Goal: Transaction & Acquisition: Purchase product/service

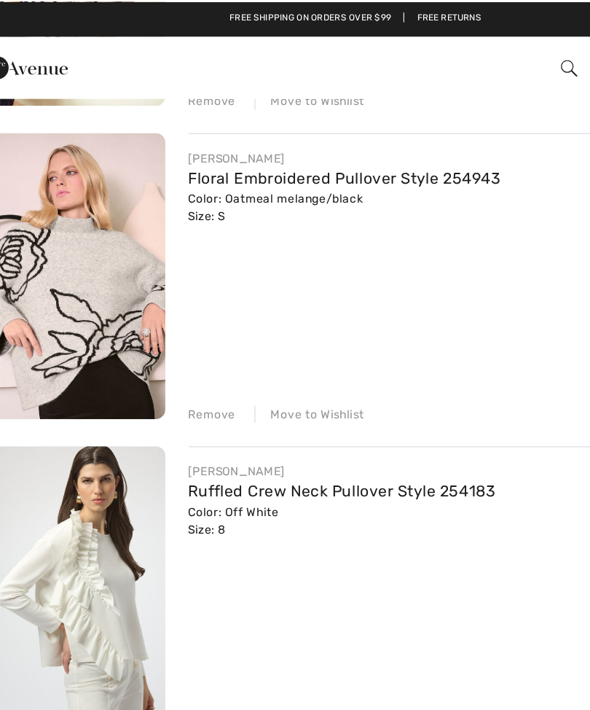
scroll to position [1760, 0]
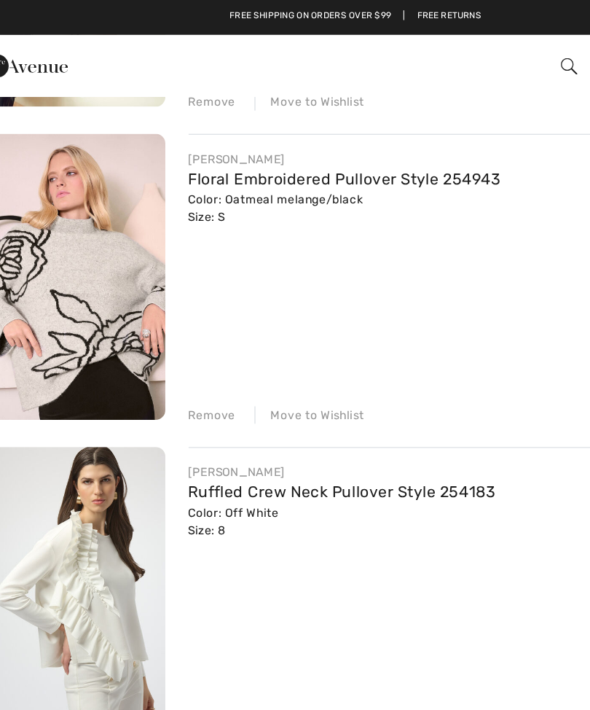
click at [170, 313] on div "Remove" at bounding box center [188, 311] width 36 height 13
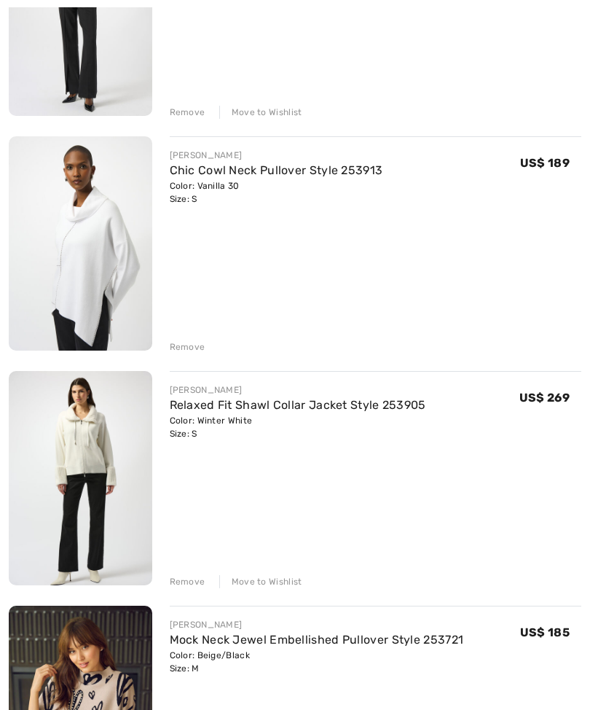
scroll to position [1021, 0]
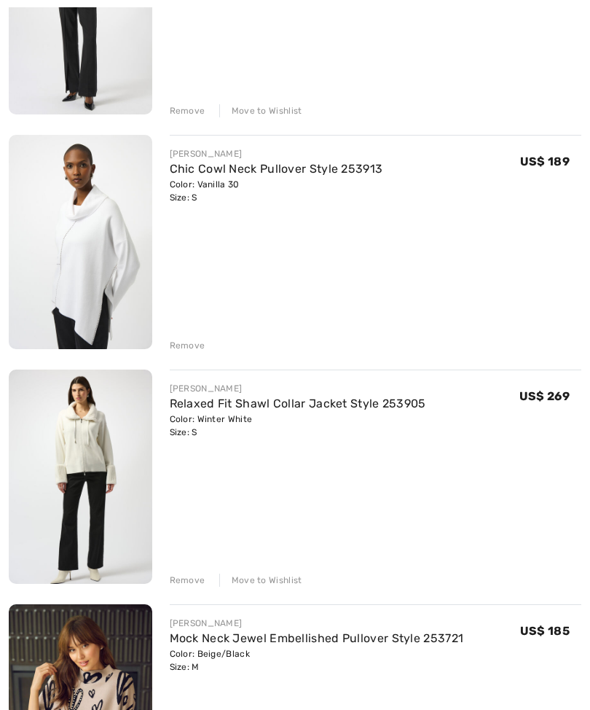
click at [186, 345] on div "Remove" at bounding box center [188, 345] width 36 height 13
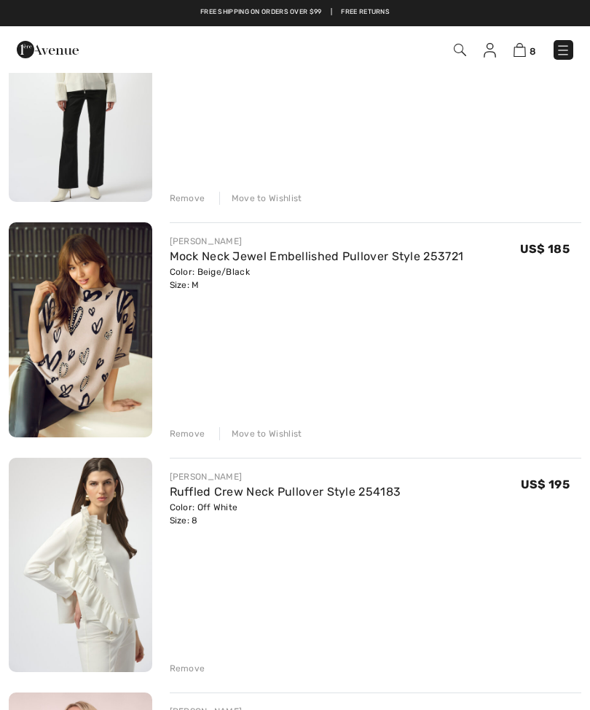
scroll to position [1167, 0]
click at [101, 326] on img at bounding box center [81, 330] width 144 height 215
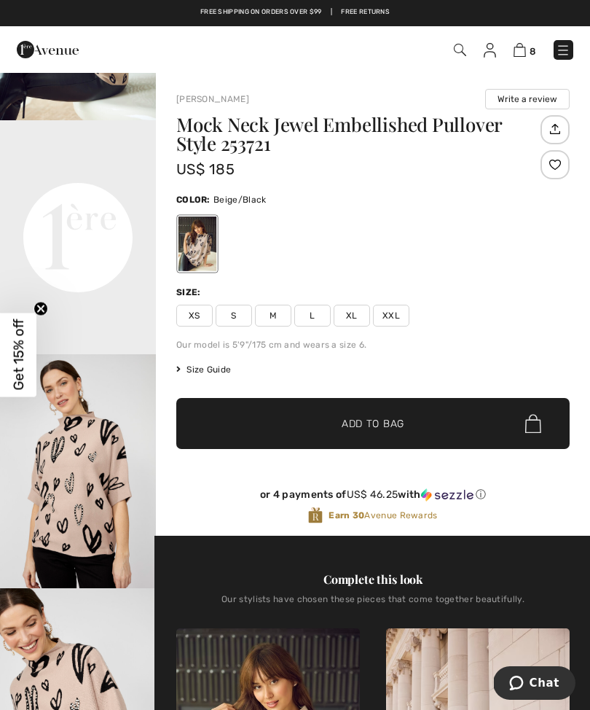
click at [517, 55] on img at bounding box center [520, 50] width 12 height 14
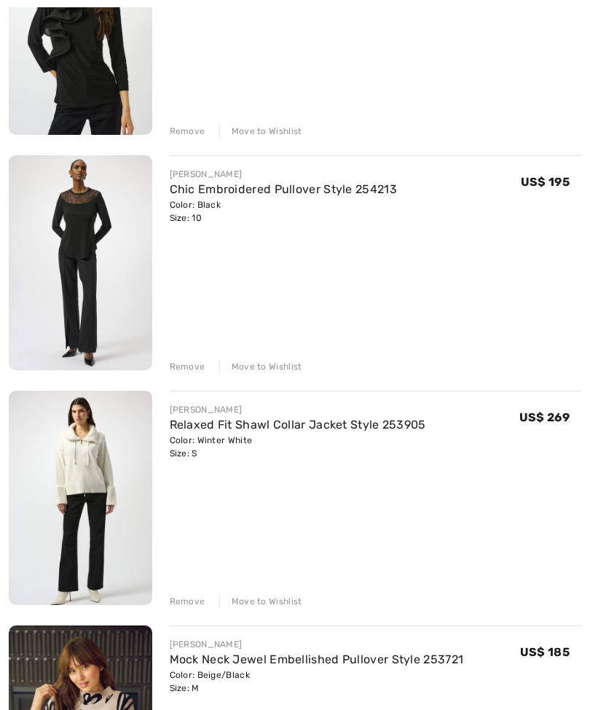
scroll to position [765, 0]
click at [106, 238] on img at bounding box center [81, 262] width 144 height 214
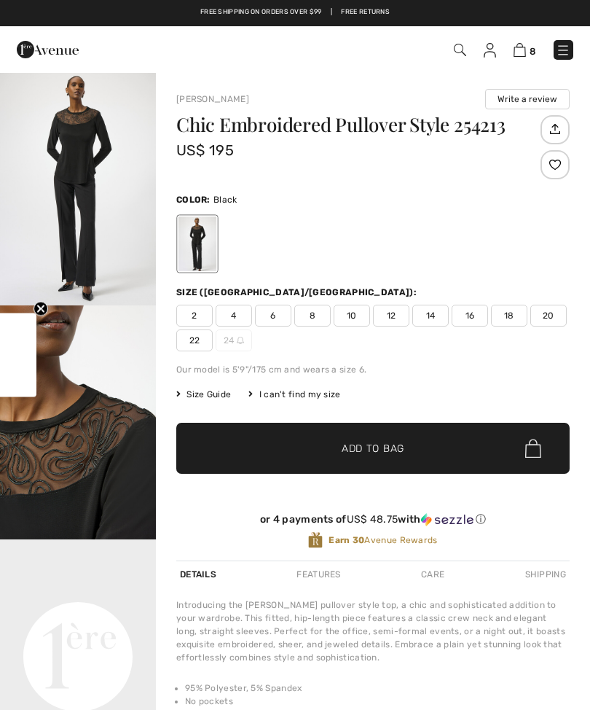
checkbox input "true"
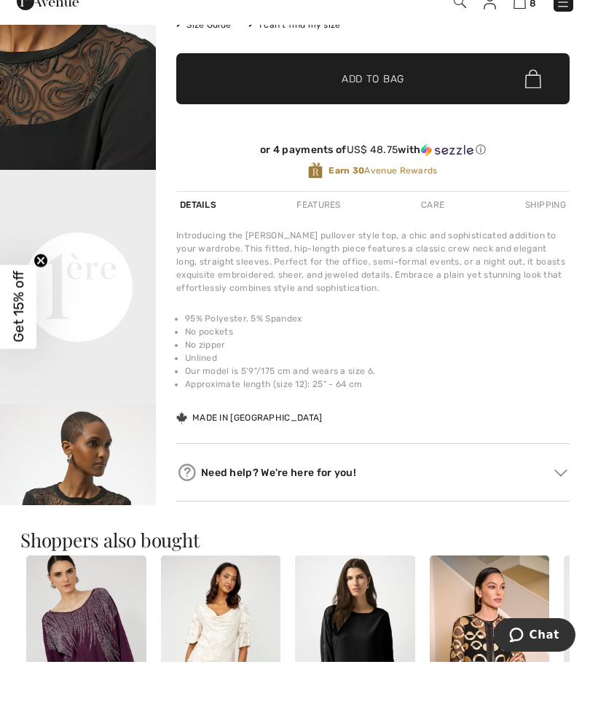
scroll to position [369, 0]
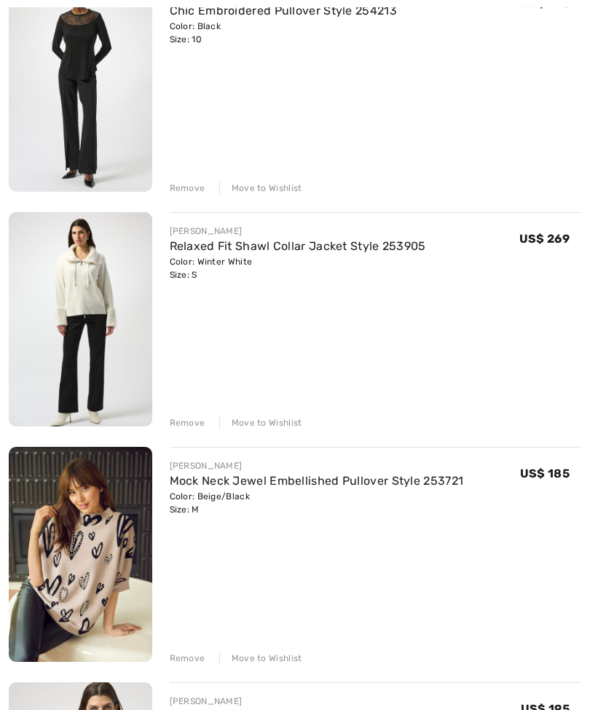
scroll to position [944, 0]
click at [114, 320] on img at bounding box center [81, 318] width 144 height 214
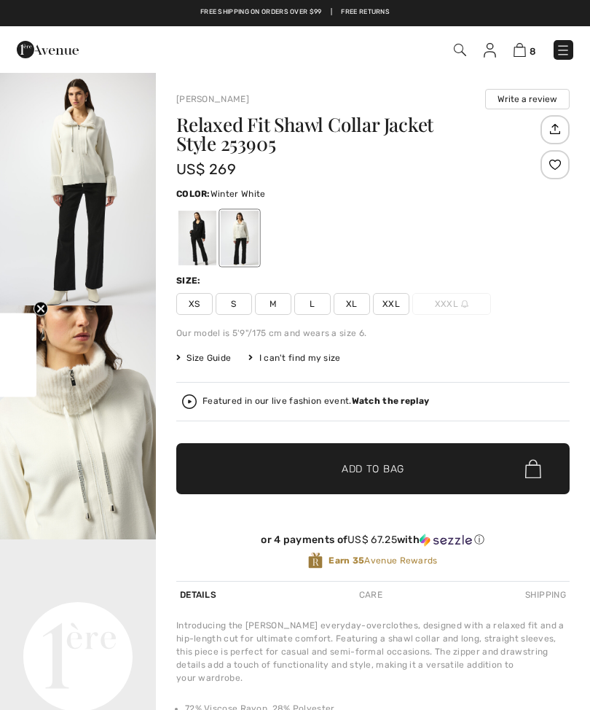
checkbox input "true"
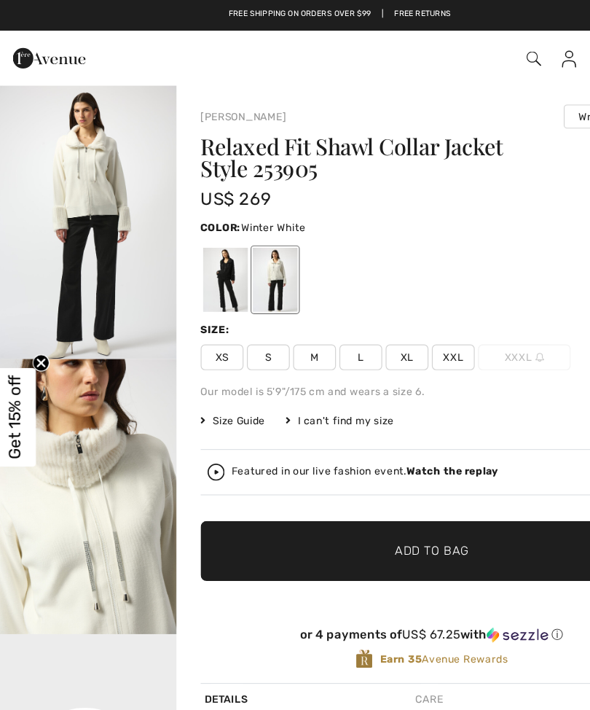
click at [195, 312] on span "XS" at bounding box center [194, 304] width 36 height 22
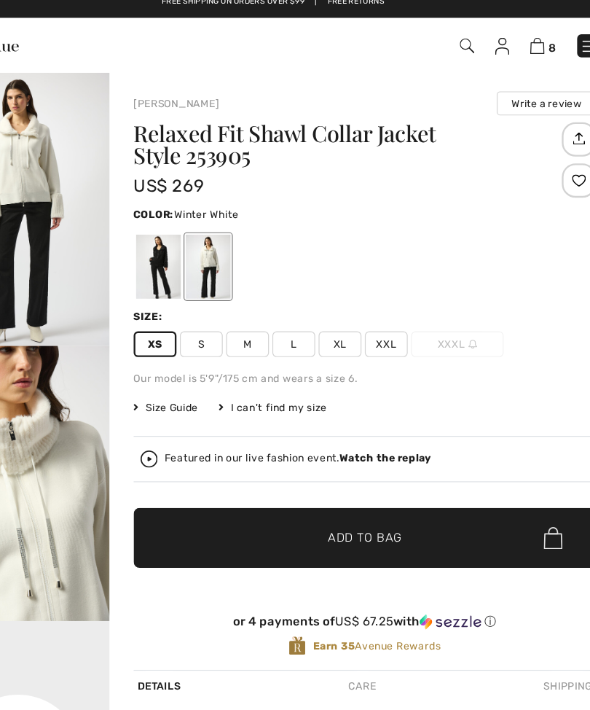
click at [216, 293] on span "S" at bounding box center [234, 304] width 36 height 22
click at [255, 294] on span "M" at bounding box center [273, 304] width 36 height 22
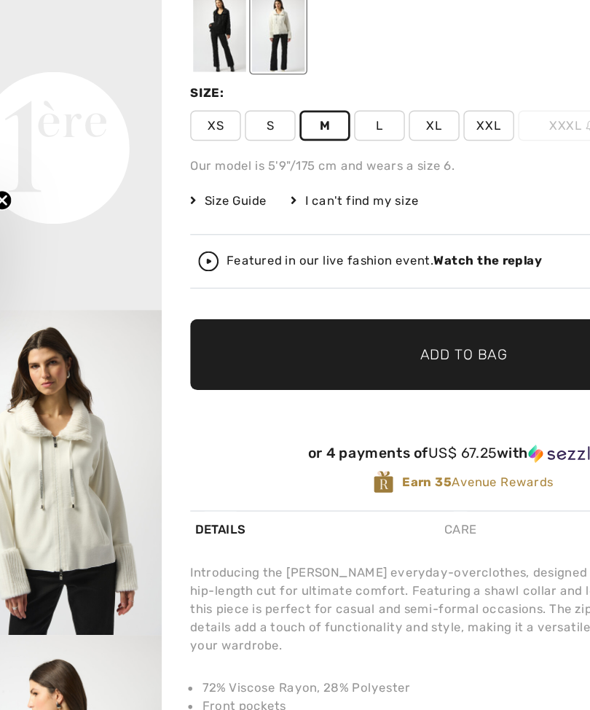
scroll to position [50, 0]
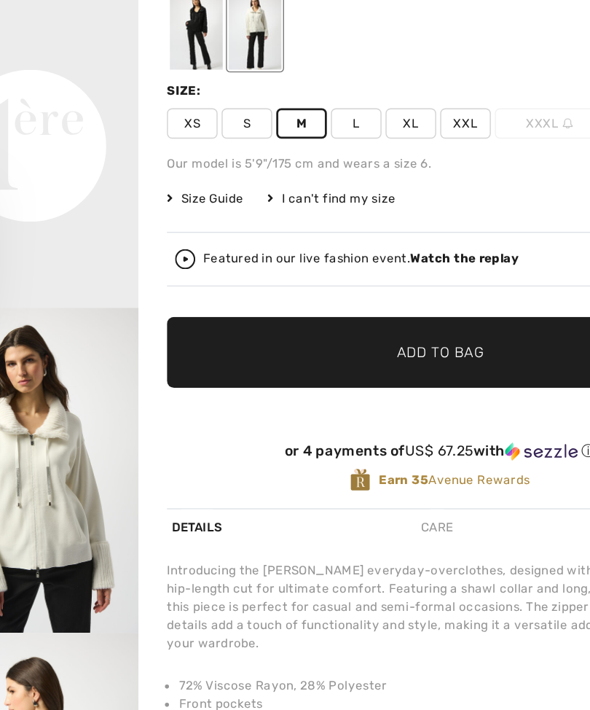
click at [176, 301] on span "Size Guide" at bounding box center [203, 307] width 55 height 13
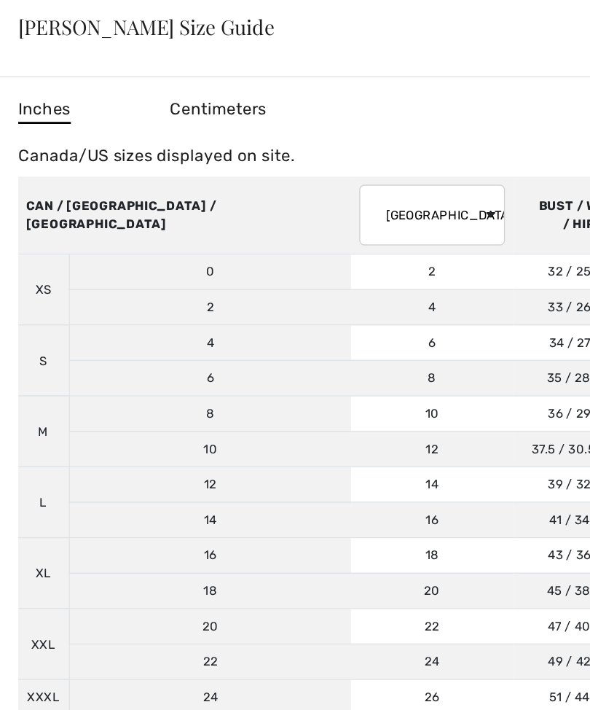
scroll to position [0, 0]
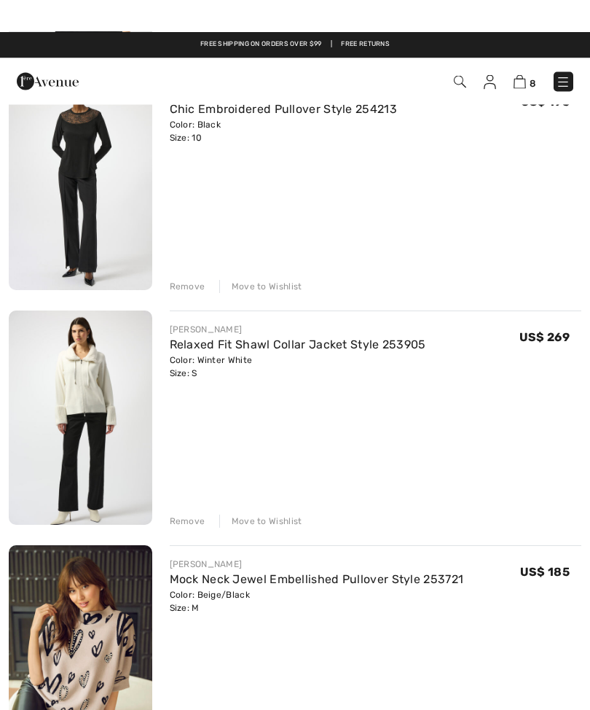
scroll to position [845, 0]
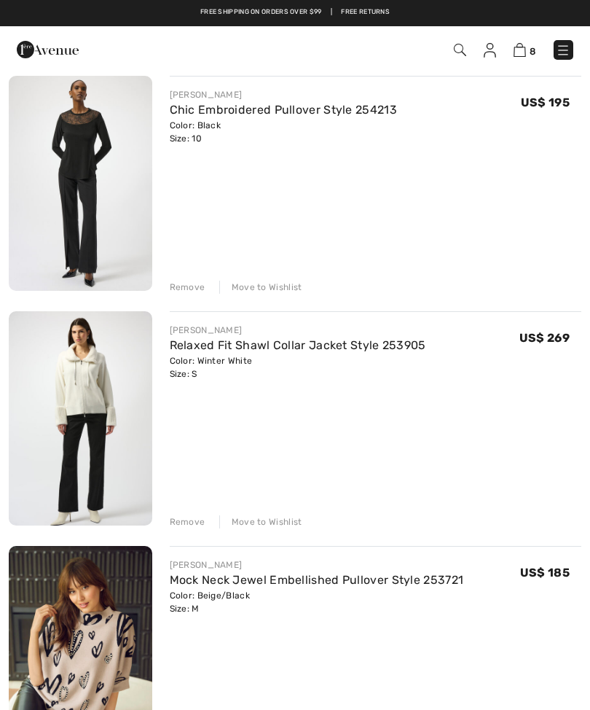
click at [305, 339] on link "Relaxed Fit Shawl Collar Jacket Style 253905" at bounding box center [298, 345] width 256 height 14
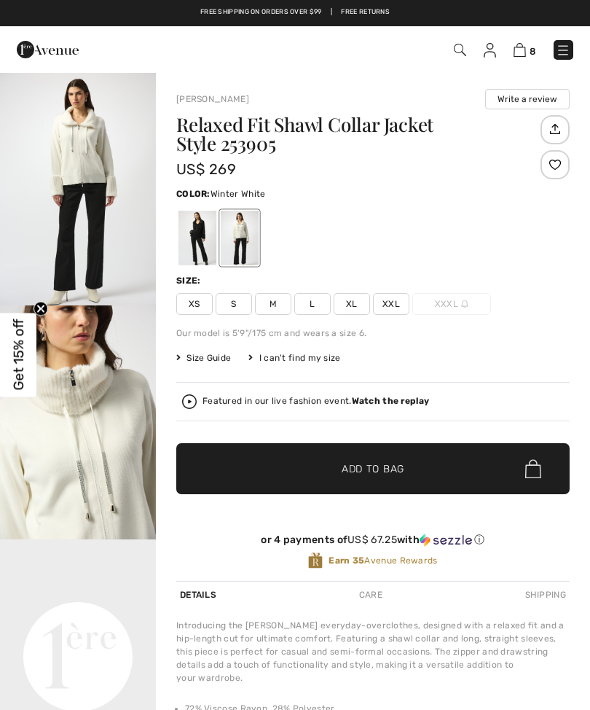
checkbox input "true"
click at [277, 309] on span "M" at bounding box center [273, 304] width 36 height 22
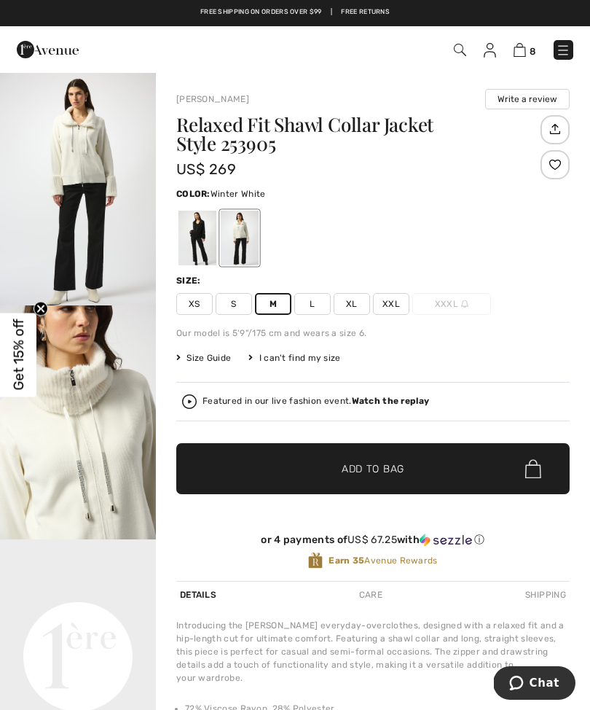
click at [348, 471] on span "Add to Bag" at bounding box center [373, 468] width 63 height 15
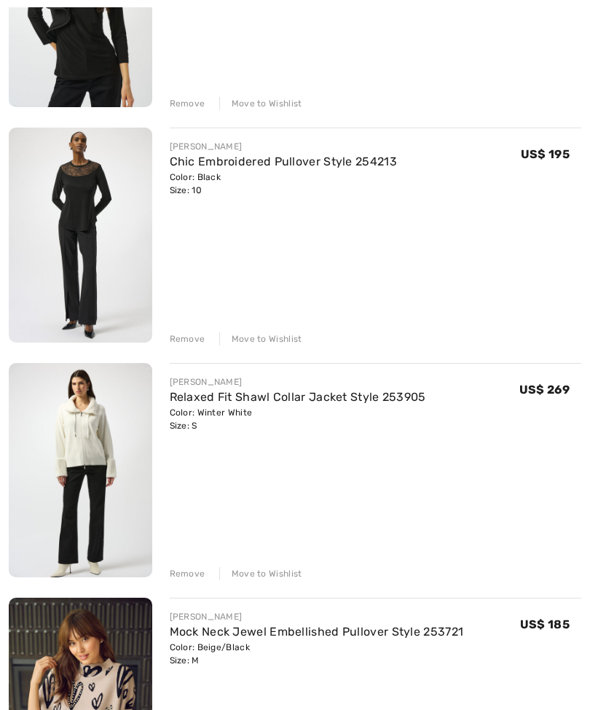
scroll to position [794, 0]
click at [187, 338] on div "Remove" at bounding box center [188, 338] width 36 height 13
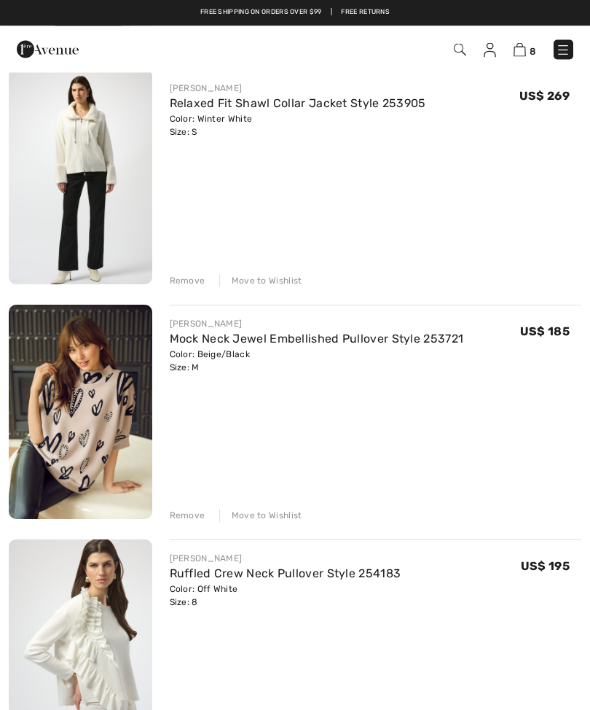
scroll to position [816, 0]
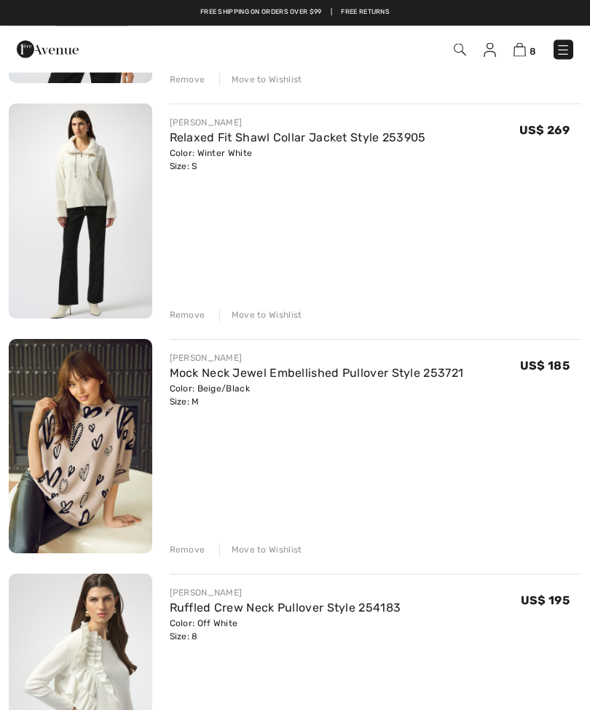
click at [198, 316] on div "Remove" at bounding box center [188, 315] width 36 height 13
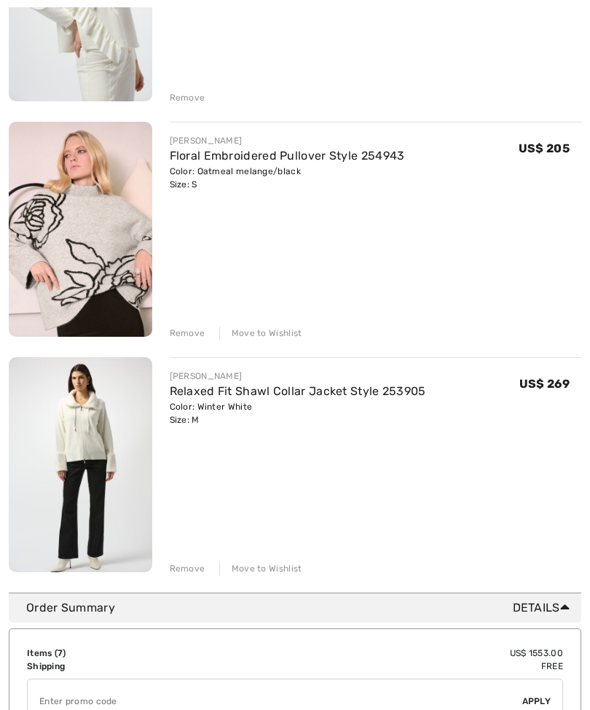
scroll to position [1269, 0]
click at [288, 160] on link "Floral Embroidered Pullover Style 254943" at bounding box center [287, 155] width 235 height 14
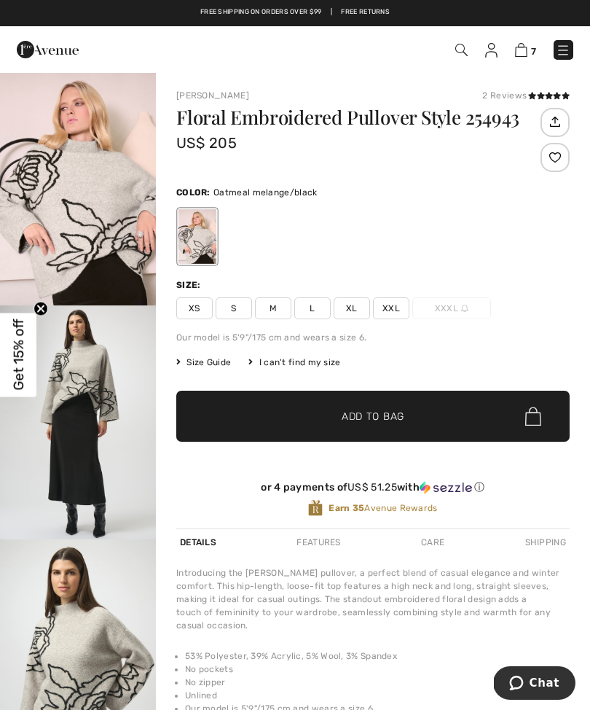
click at [528, 56] on img at bounding box center [521, 50] width 12 height 14
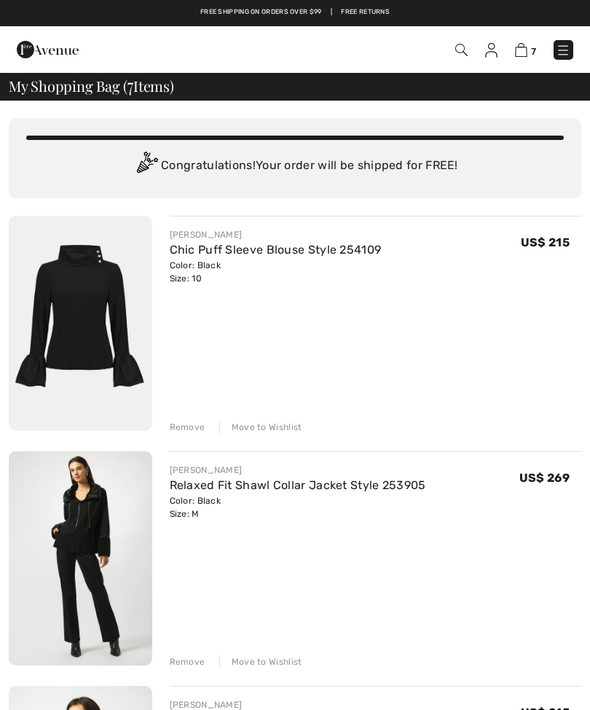
checkbox input "true"
click at [562, 50] on img at bounding box center [563, 50] width 15 height 15
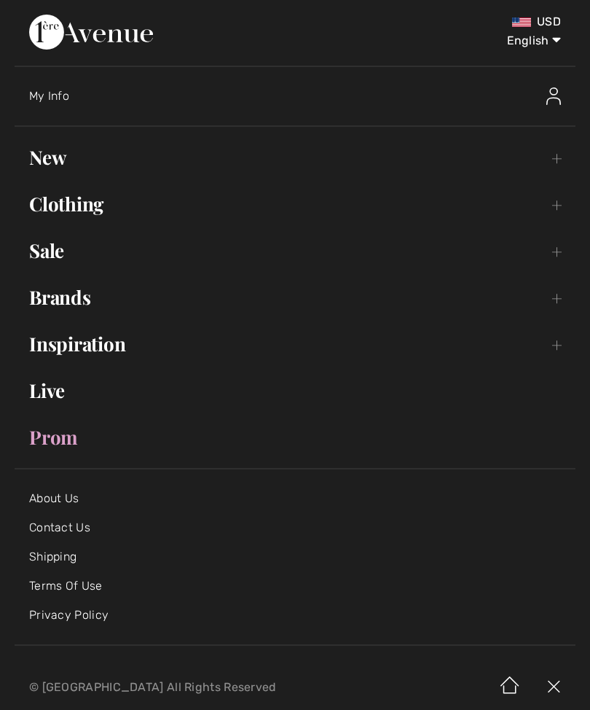
click at [56, 157] on link "New Toggle submenu" at bounding box center [295, 157] width 561 height 32
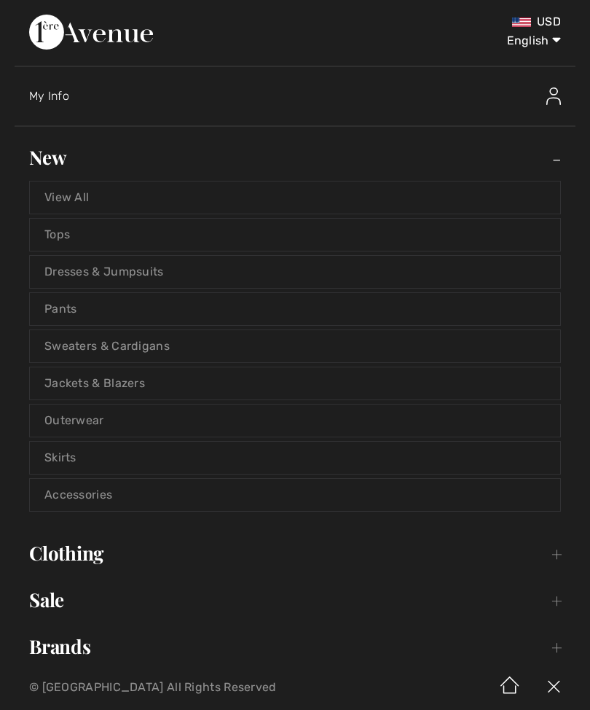
click at [87, 202] on link "View All" at bounding box center [295, 197] width 530 height 32
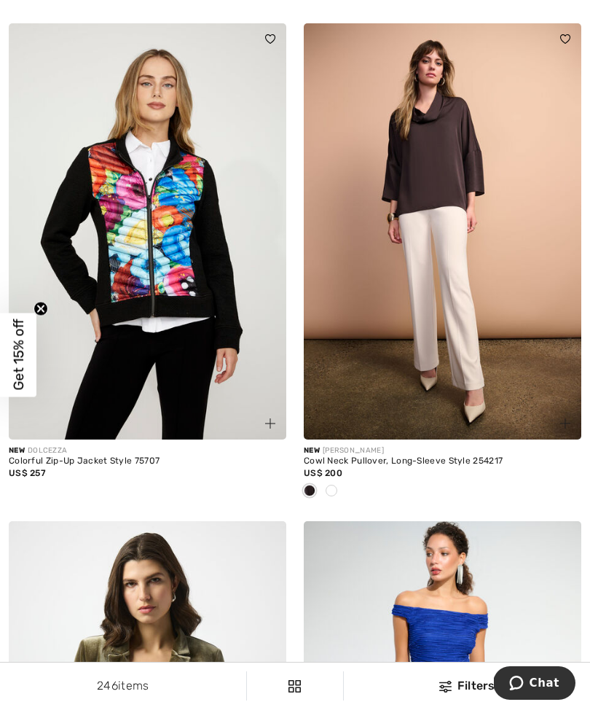
scroll to position [1119, 0]
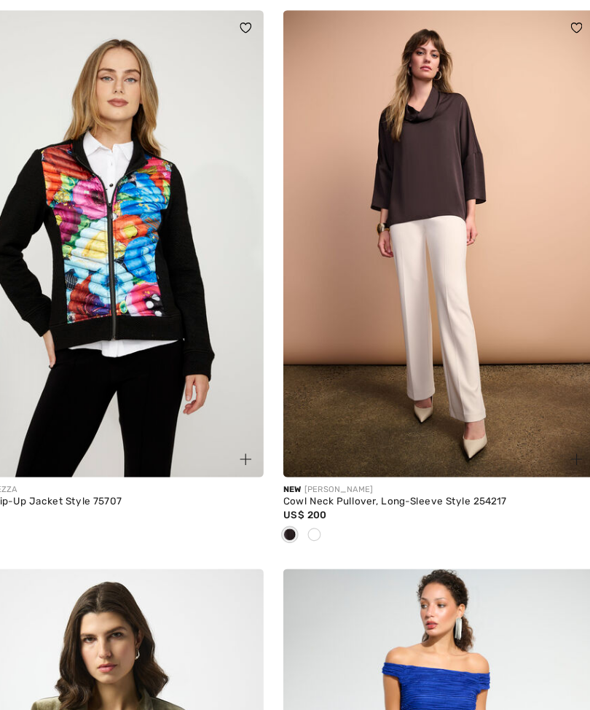
click at [377, 260] on img at bounding box center [443, 226] width 278 height 417
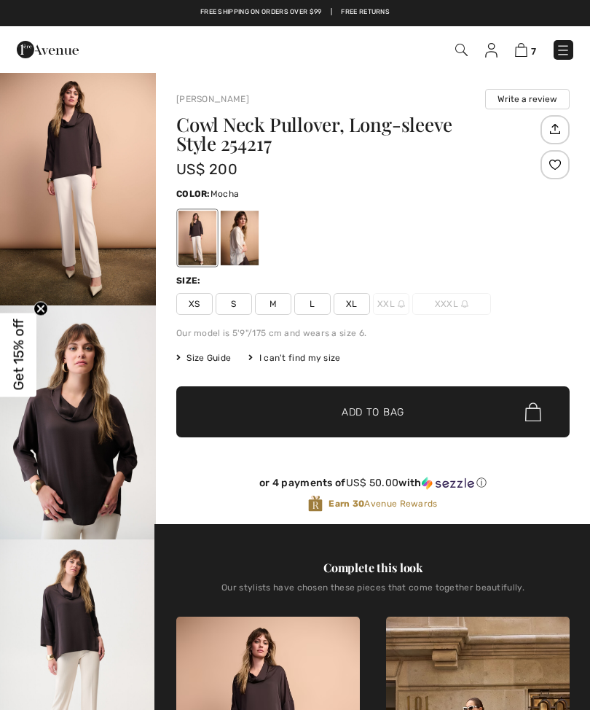
checkbox input "true"
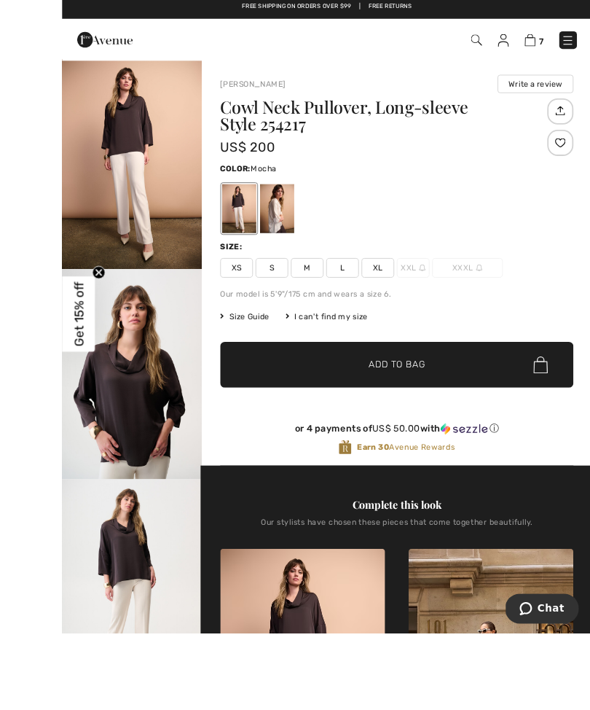
scroll to position [12, 0]
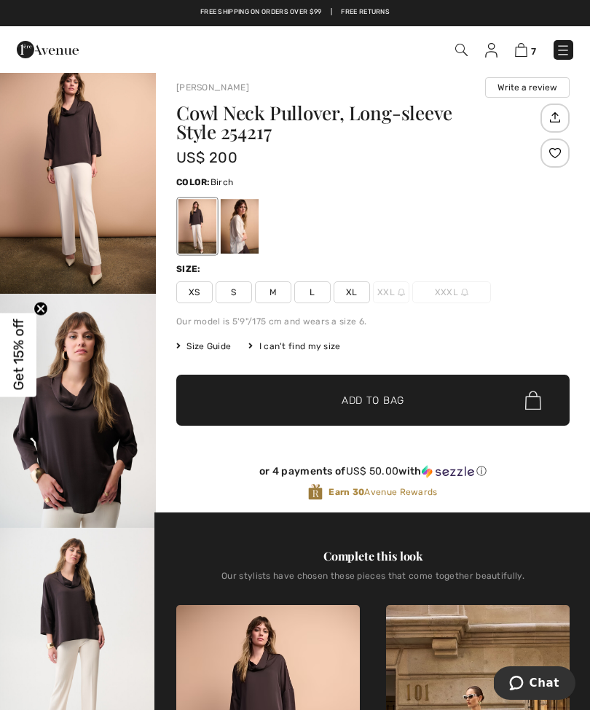
click at [246, 224] on div at bounding box center [240, 226] width 38 height 55
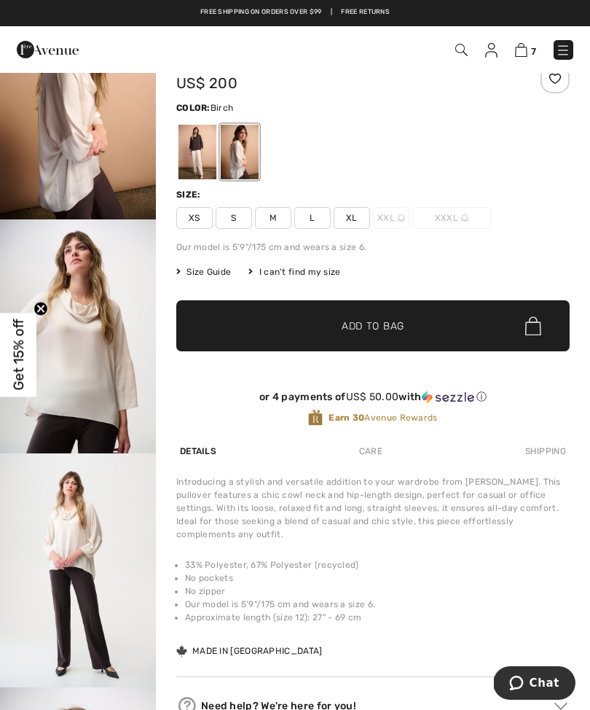
scroll to position [84, 0]
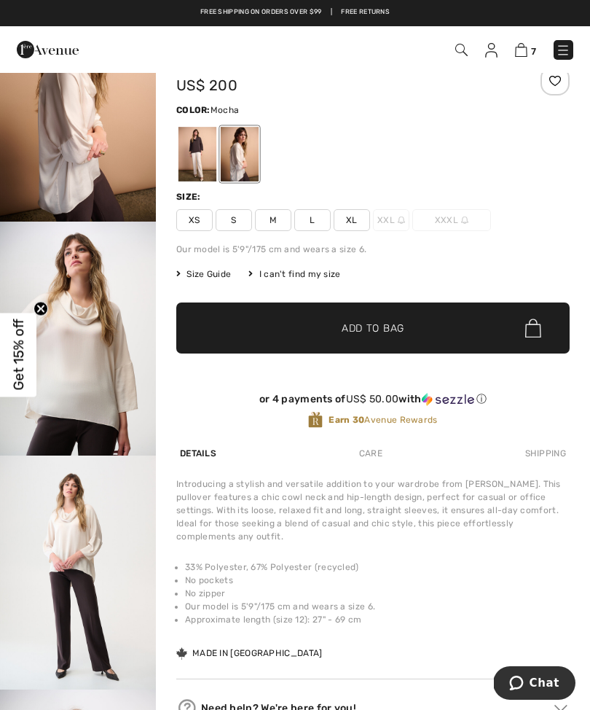
click at [200, 151] on div at bounding box center [198, 154] width 38 height 55
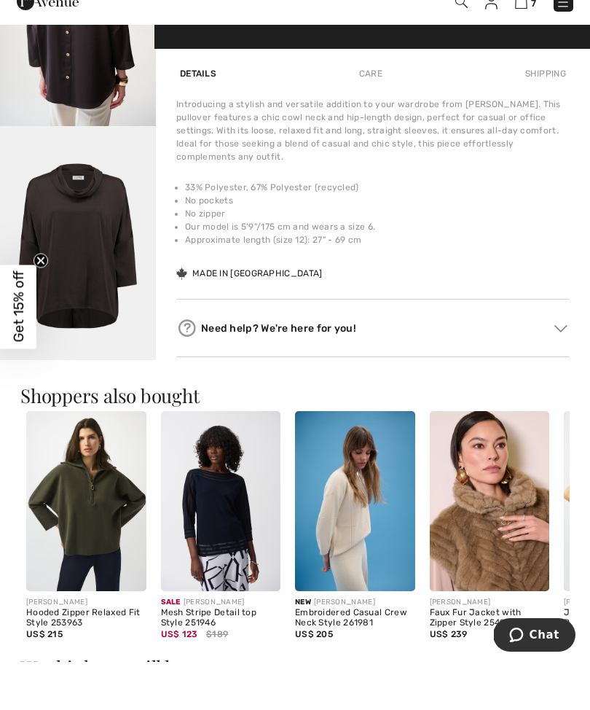
scroll to position [881, 0]
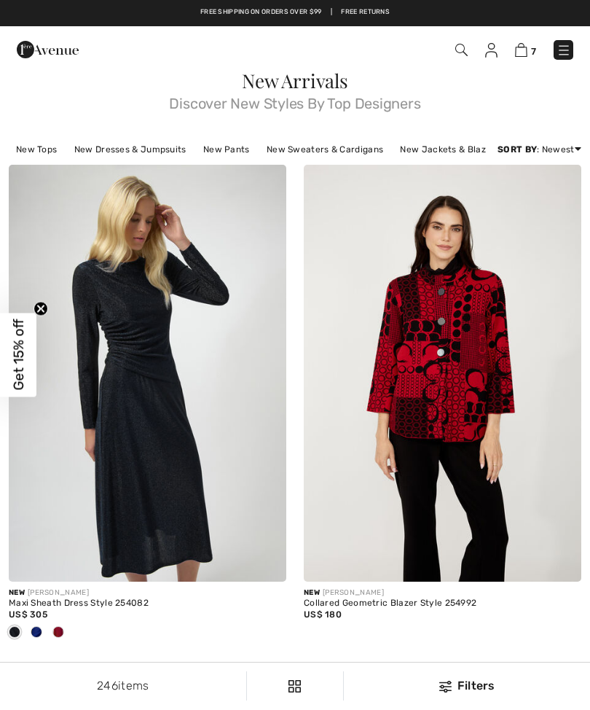
checkbox input "true"
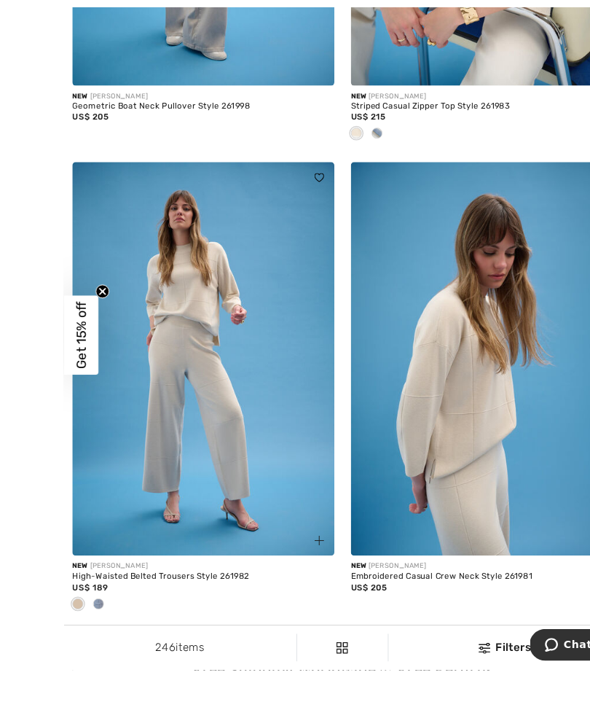
scroll to position [5443, 0]
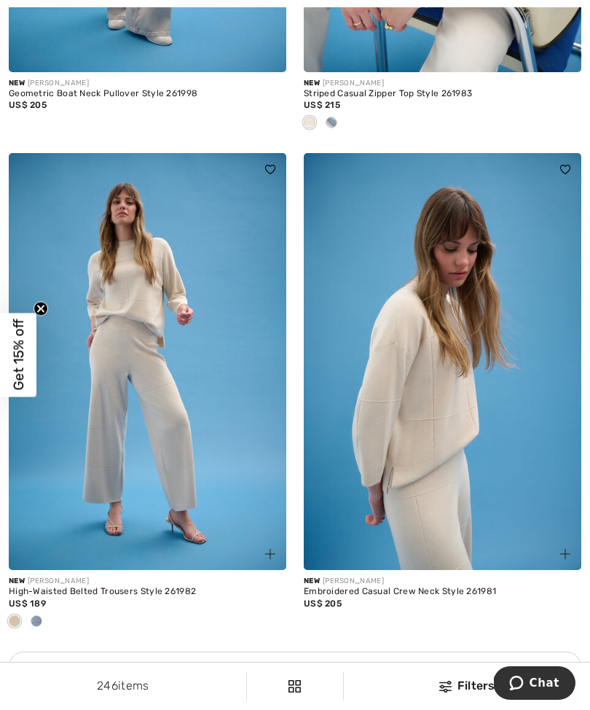
click at [40, 615] on span at bounding box center [37, 621] width 12 height 12
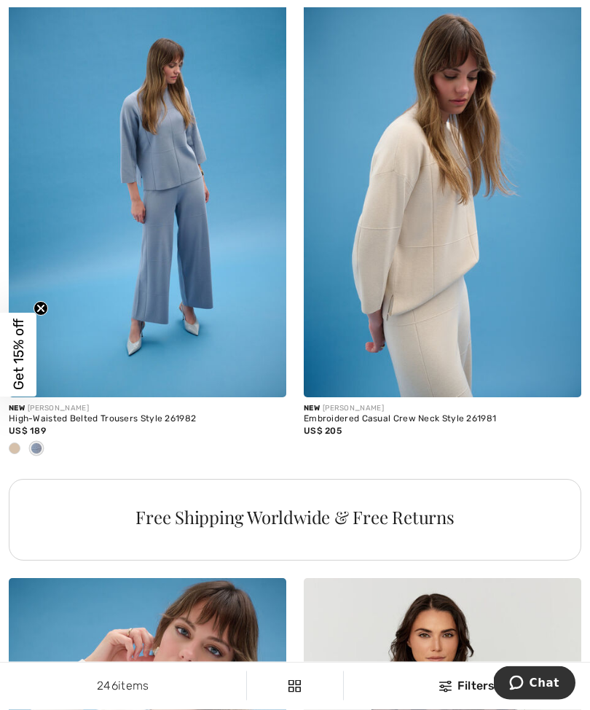
scroll to position [5616, 0]
click at [31, 341] on span "Get 15% off" at bounding box center [18, 355] width 36 height 84
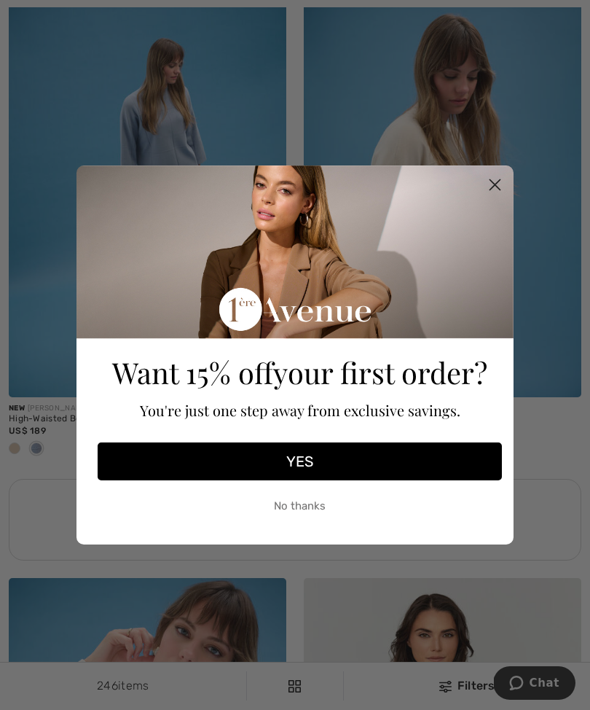
click at [485, 197] on circle "Close dialog" at bounding box center [495, 185] width 24 height 24
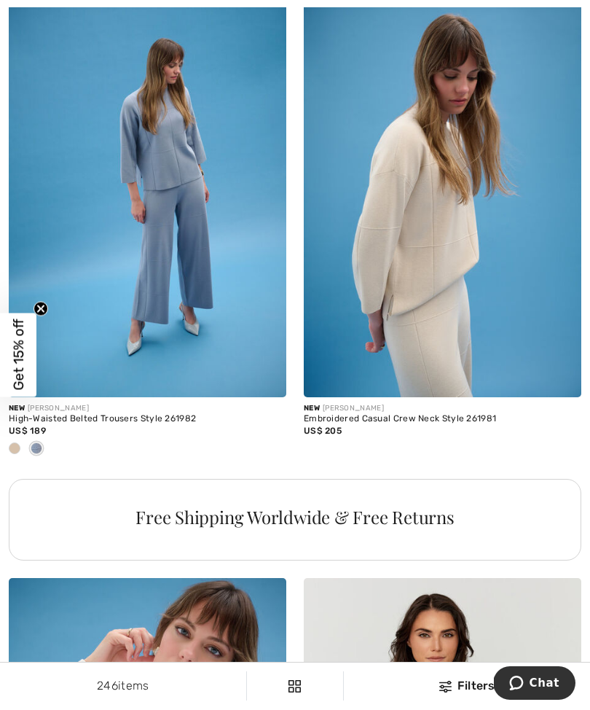
click at [266, 145] on img at bounding box center [148, 188] width 278 height 417
click at [265, 165] on img at bounding box center [148, 188] width 278 height 417
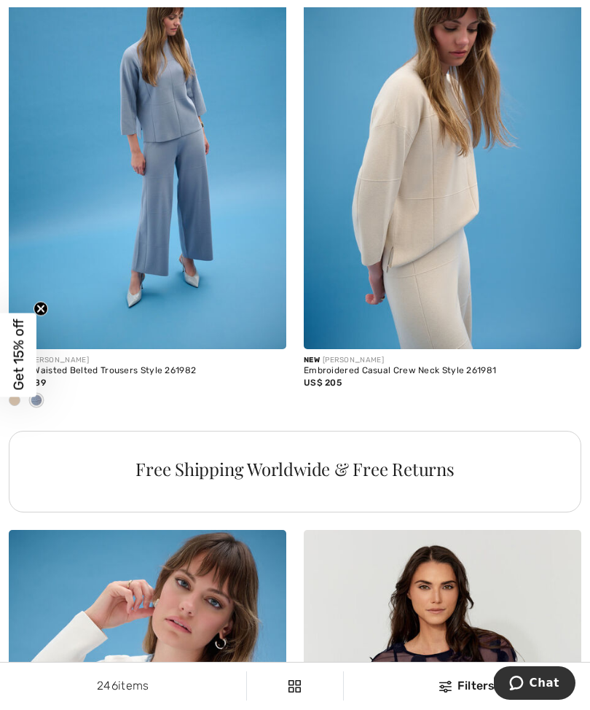
click at [42, 312] on circle "Close teaser" at bounding box center [41, 309] width 14 height 14
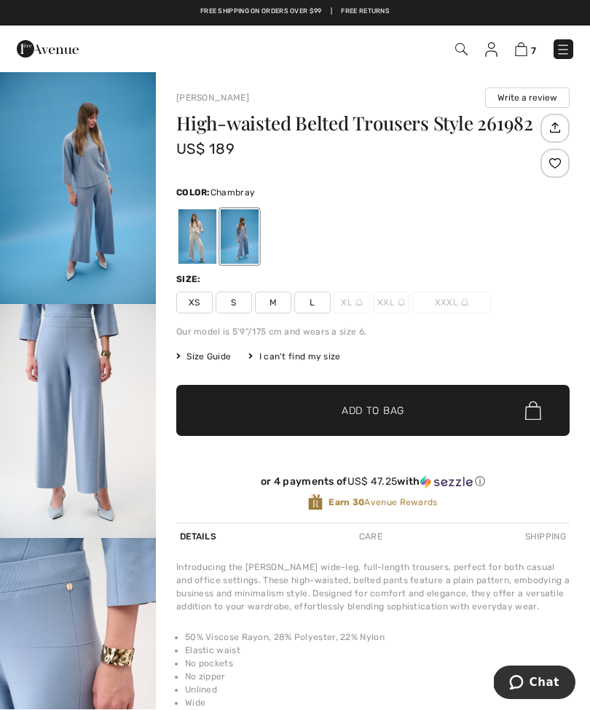
scroll to position [1, 0]
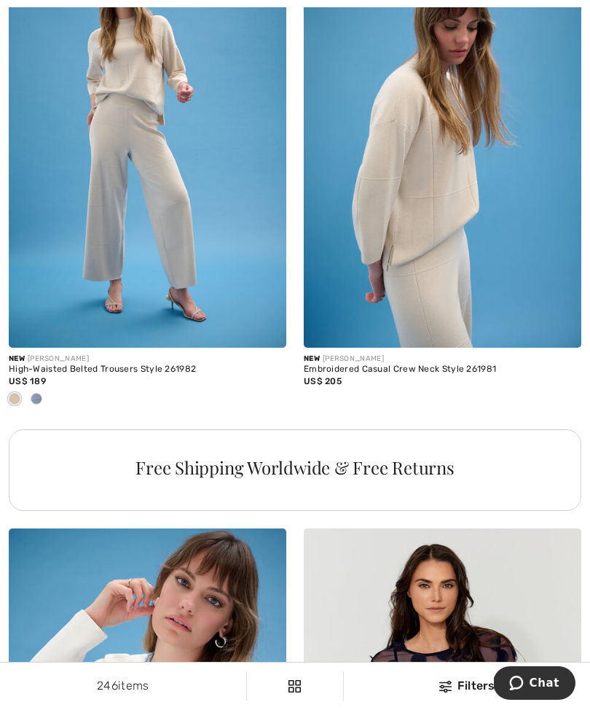
click at [429, 212] on img at bounding box center [443, 139] width 278 height 417
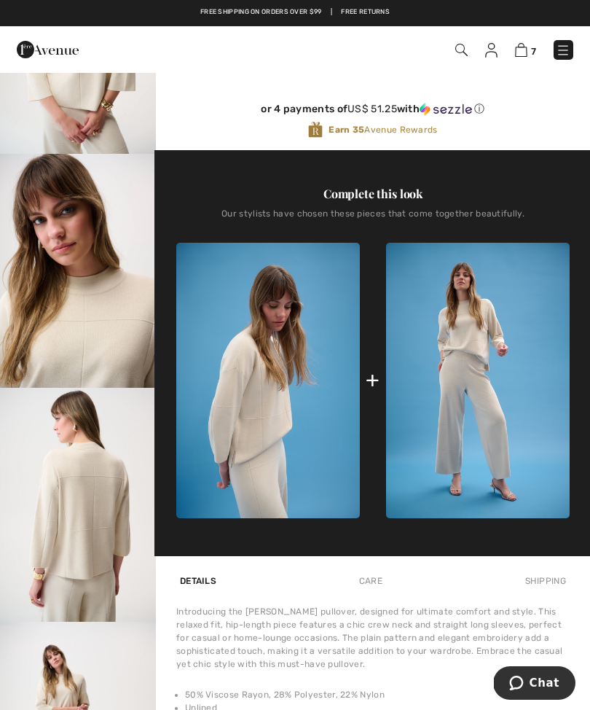
scroll to position [299, 0]
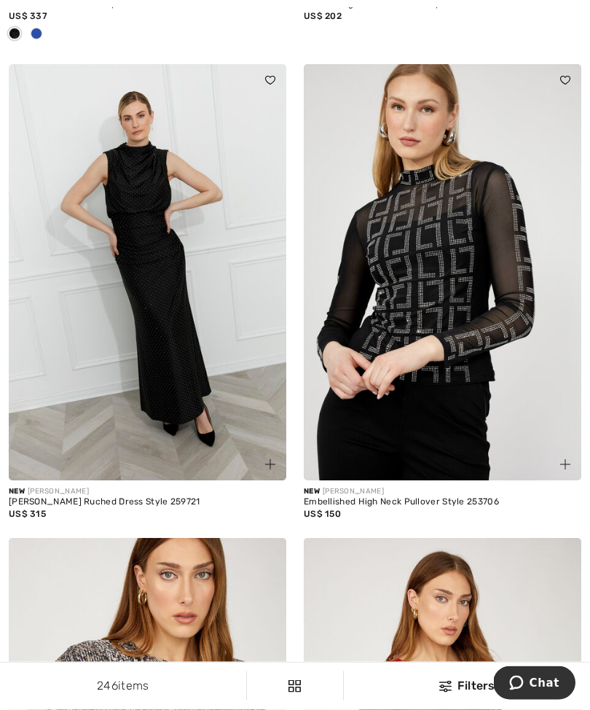
scroll to position [7624, 0]
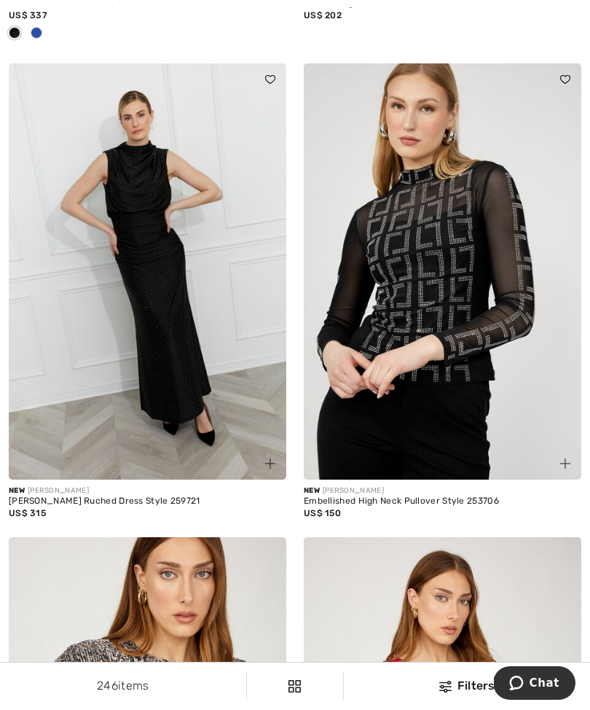
click at [450, 219] on img at bounding box center [443, 271] width 278 height 417
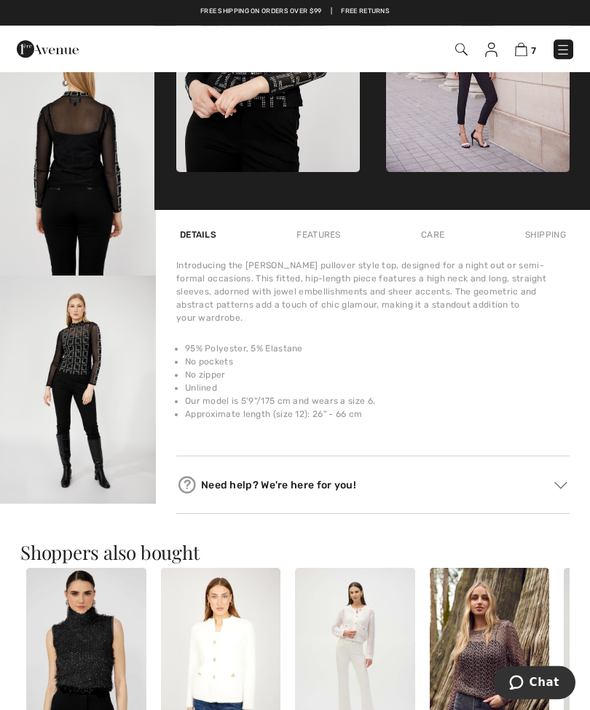
scroll to position [780, 0]
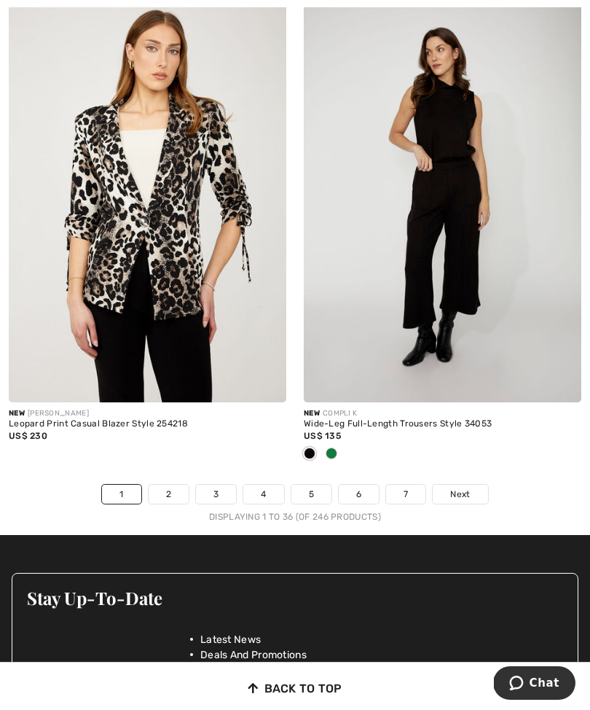
scroll to position [8651, 0]
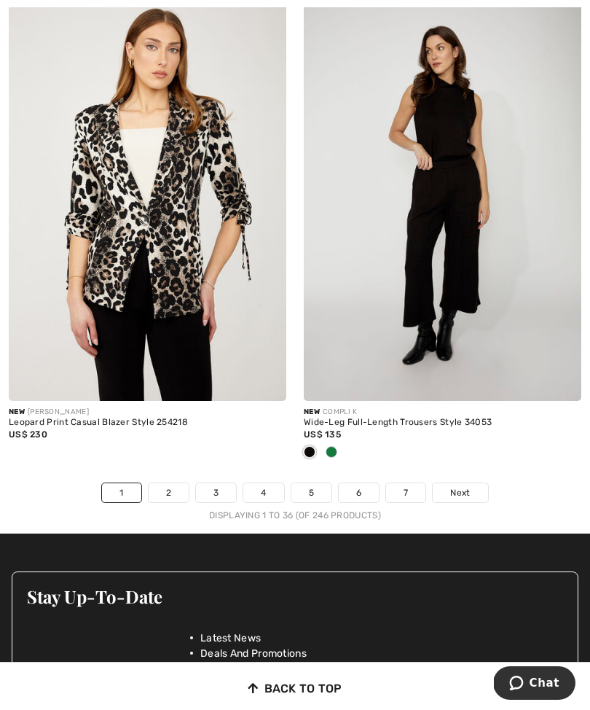
click at [183, 483] on link "2" at bounding box center [169, 492] width 40 height 19
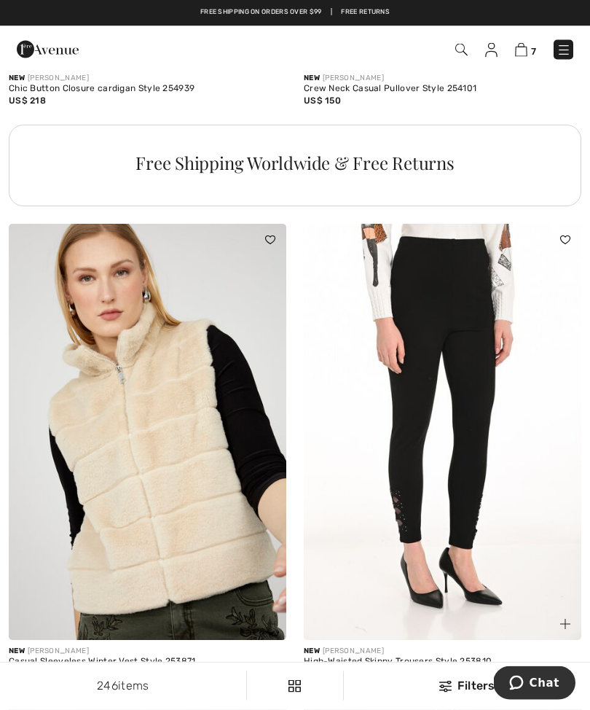
scroll to position [5994, 0]
click at [468, 345] on img at bounding box center [443, 432] width 278 height 417
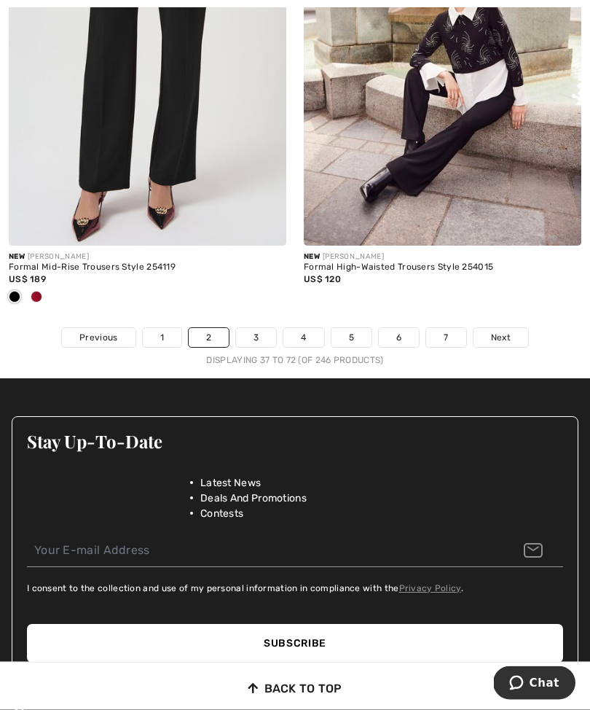
scroll to position [8806, 0]
click at [264, 328] on link "3" at bounding box center [256, 337] width 40 height 19
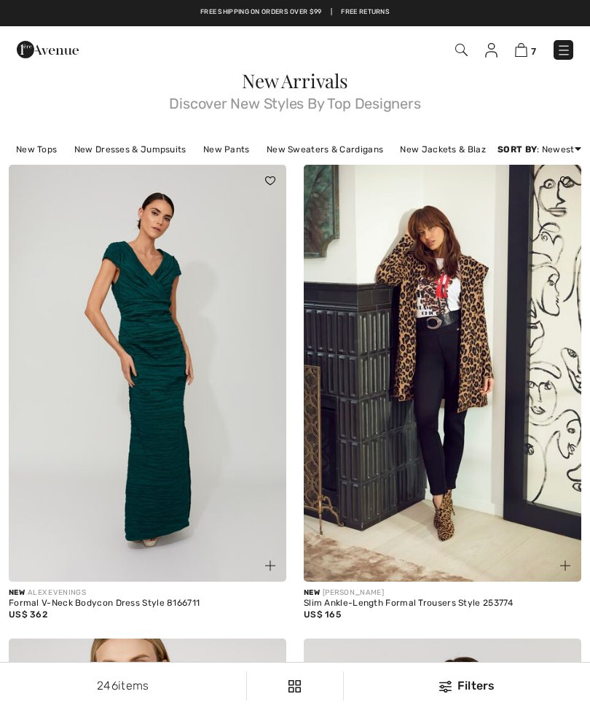
checkbox input "true"
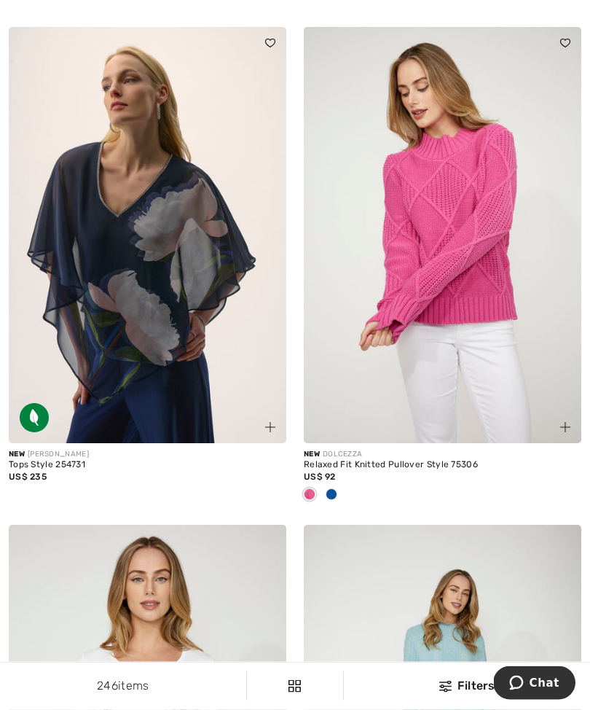
scroll to position [4574, 0]
click at [329, 488] on span at bounding box center [332, 494] width 12 height 12
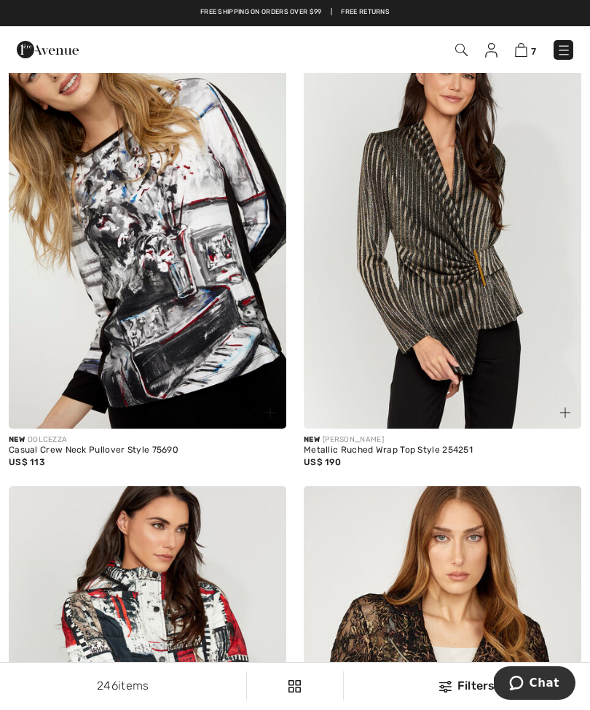
scroll to position [7130, 0]
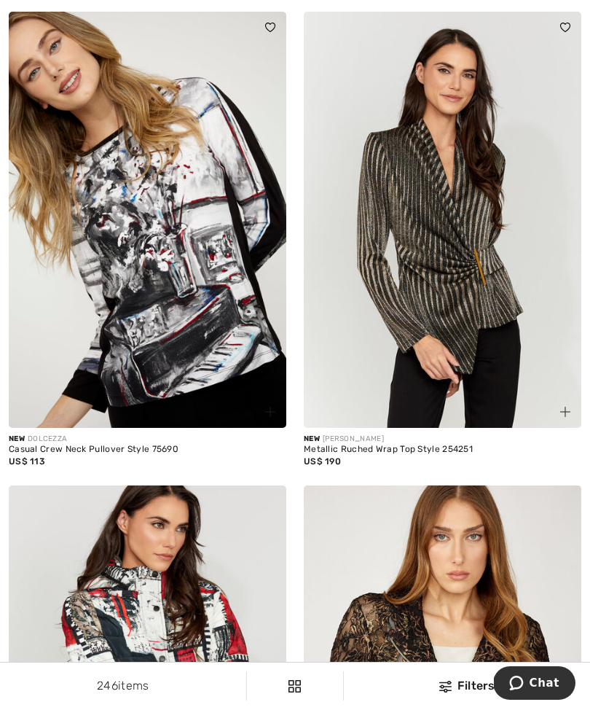
click at [449, 358] on img at bounding box center [443, 220] width 278 height 417
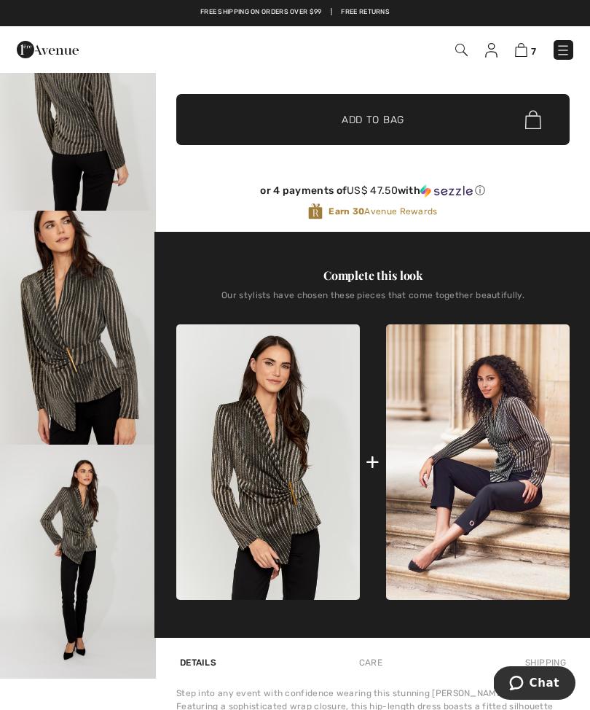
scroll to position [356, 0]
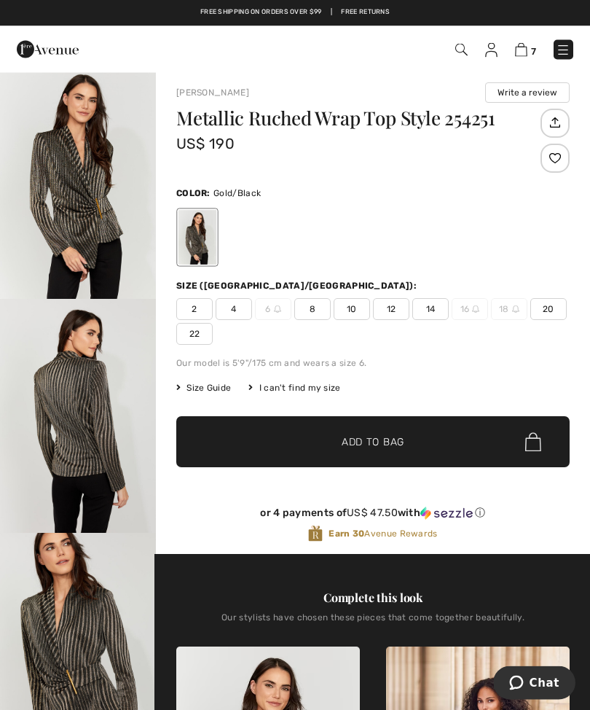
click at [350, 309] on span "10" at bounding box center [352, 310] width 36 height 22
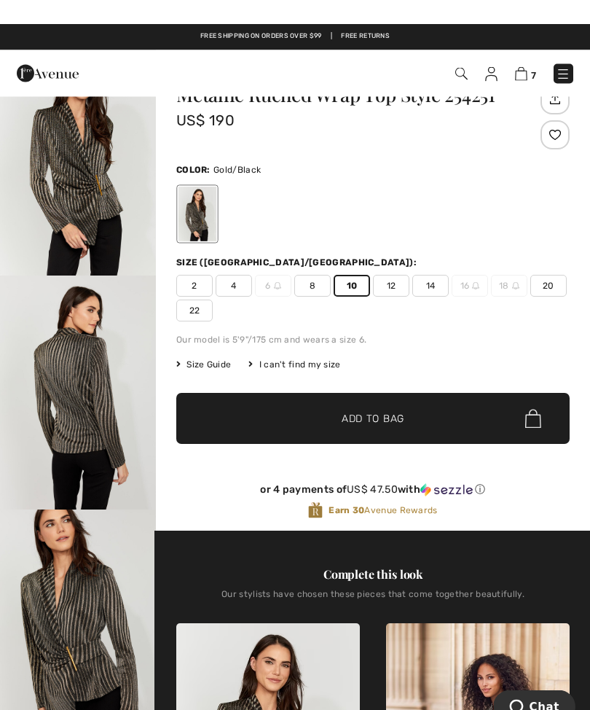
scroll to position [30, 0]
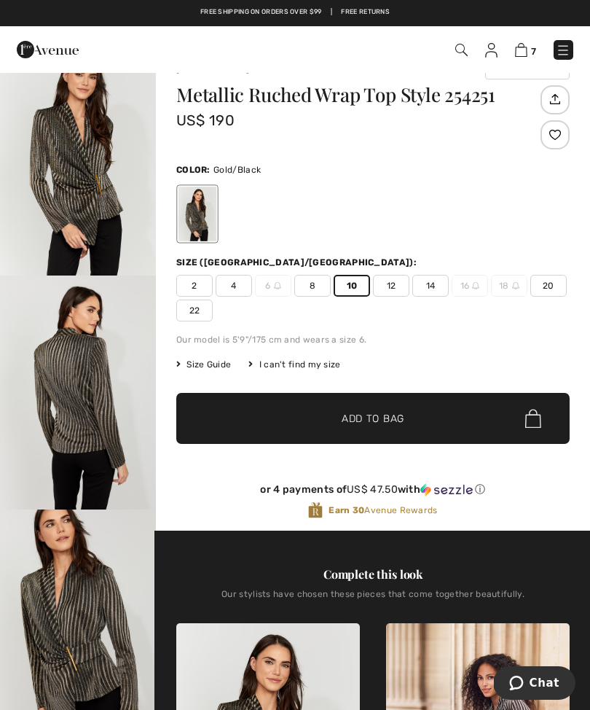
click at [222, 359] on span "Size Guide" at bounding box center [203, 364] width 55 height 13
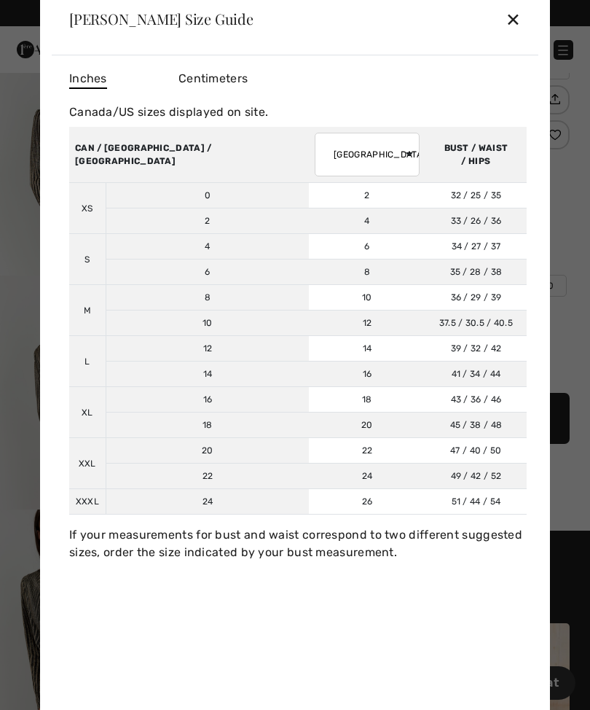
click at [512, 34] on div "✕" at bounding box center [513, 19] width 15 height 31
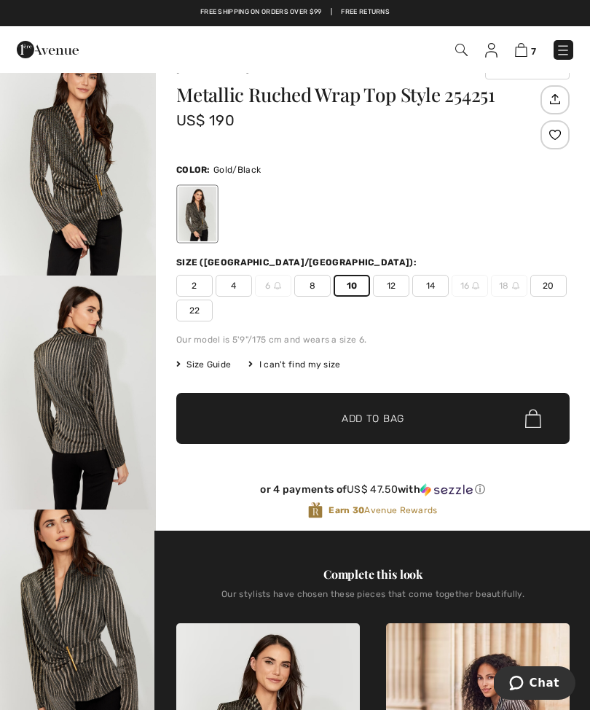
click at [384, 421] on span "Add to Bag" at bounding box center [373, 418] width 63 height 15
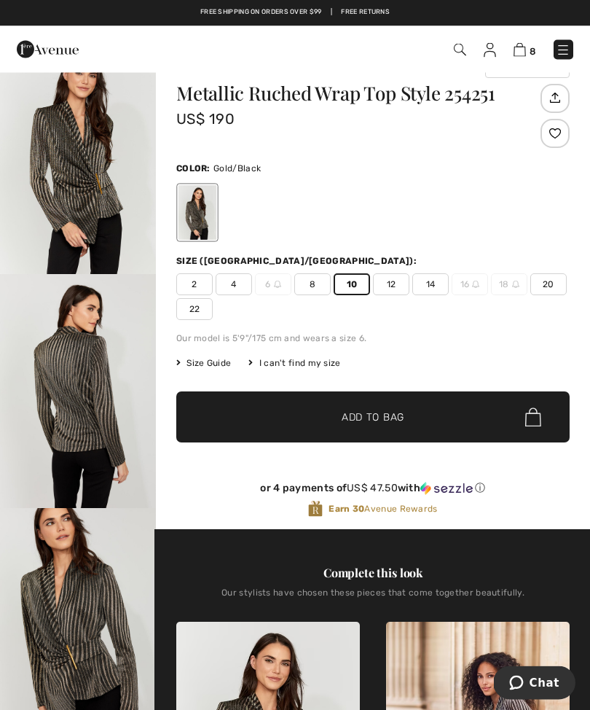
scroll to position [0, 0]
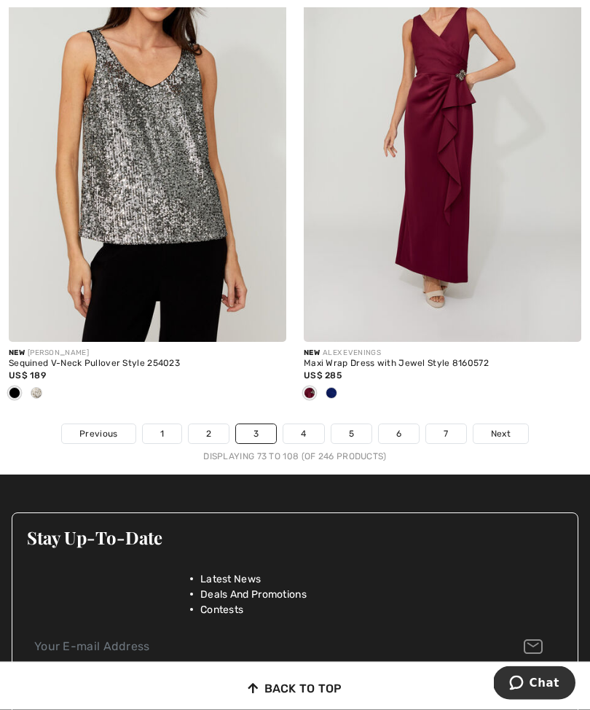
scroll to position [8638, 0]
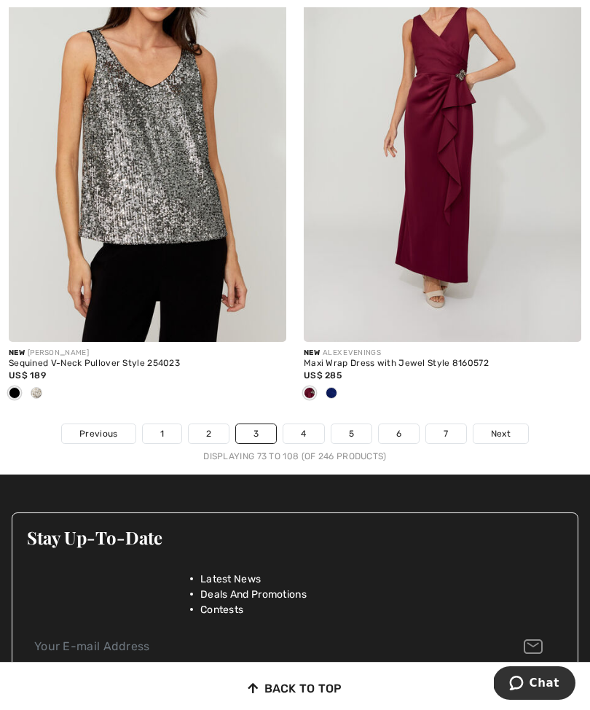
click at [305, 424] on link "4" at bounding box center [303, 433] width 40 height 19
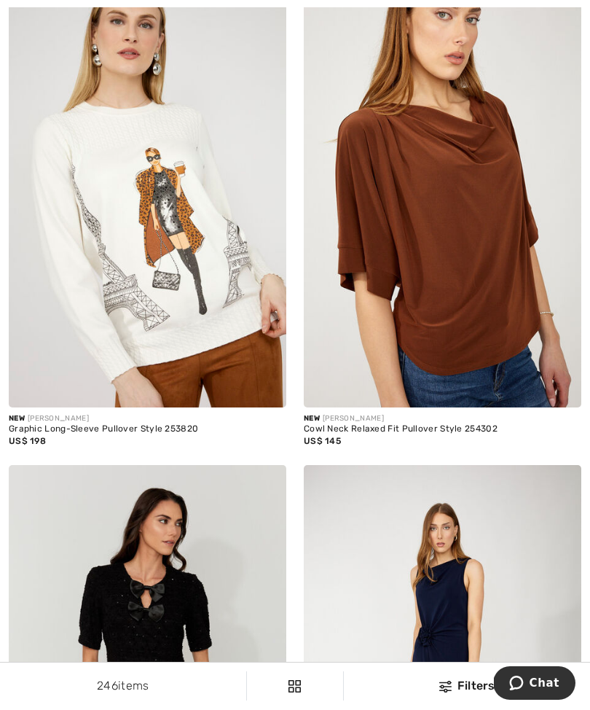
scroll to position [3191, 0]
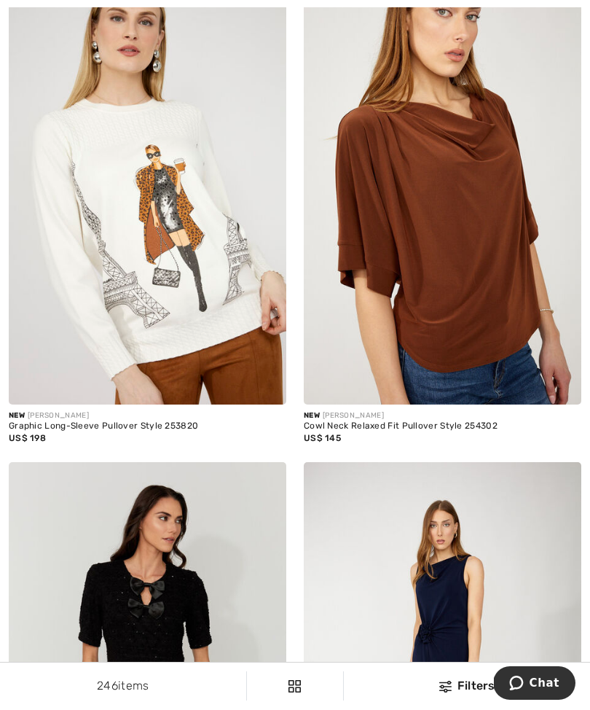
click at [459, 313] on img at bounding box center [443, 196] width 278 height 417
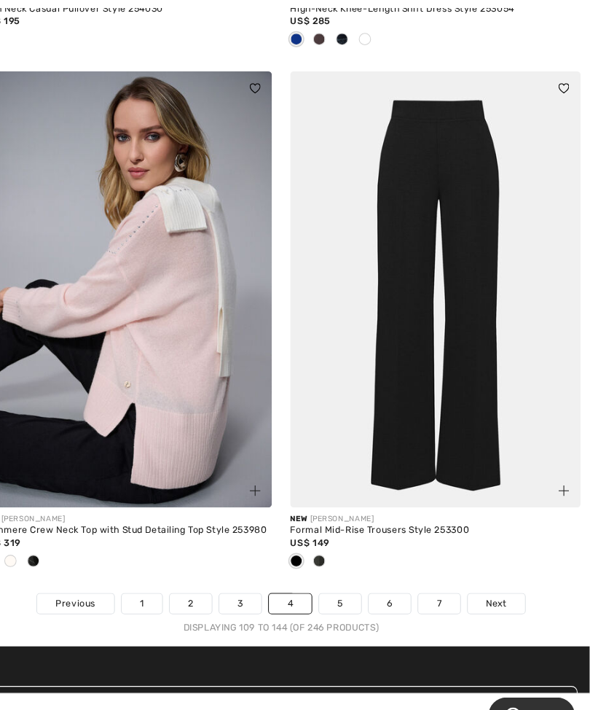
scroll to position [8555, 0]
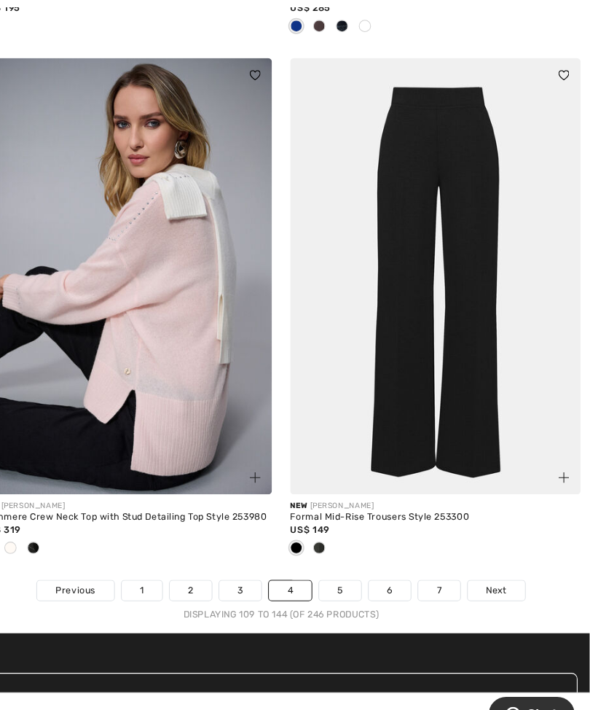
click at [199, 383] on img at bounding box center [148, 264] width 278 height 417
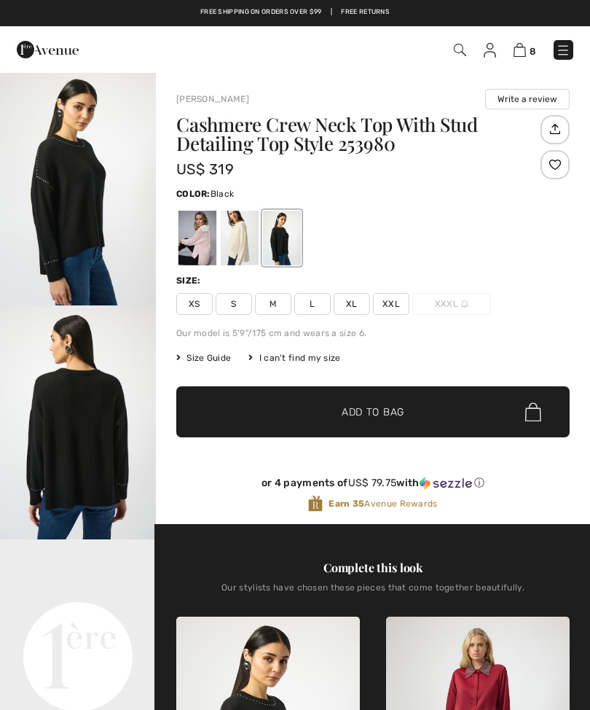
checkbox input "true"
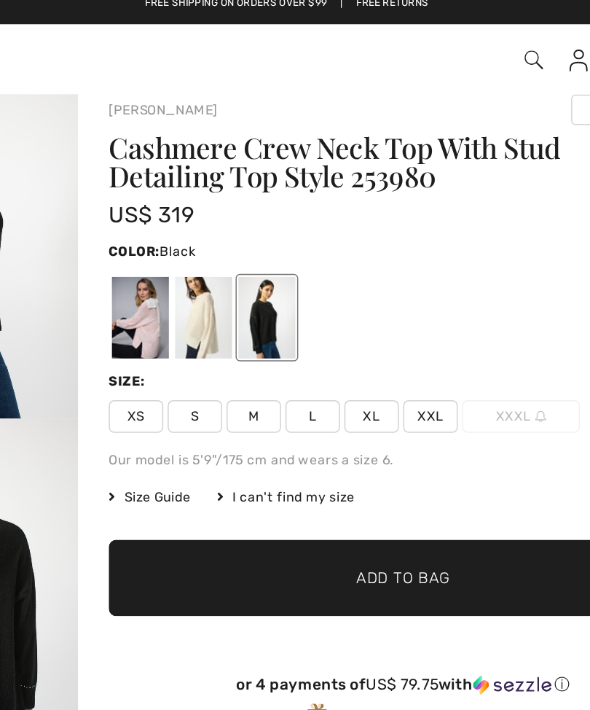
scroll to position [16, 0]
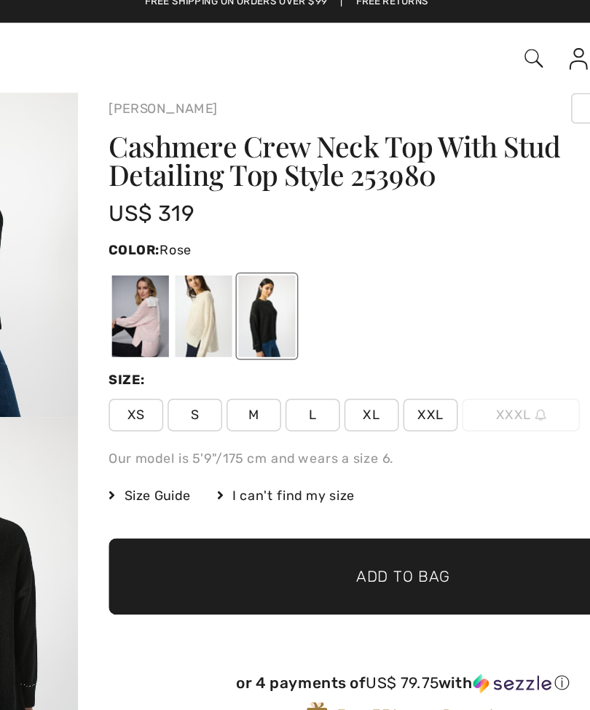
click at [179, 214] on div at bounding box center [198, 222] width 38 height 55
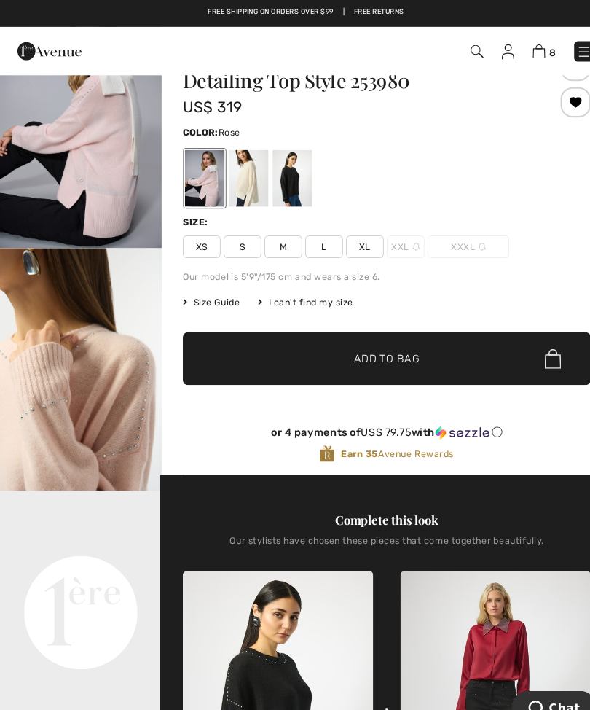
scroll to position [49, 0]
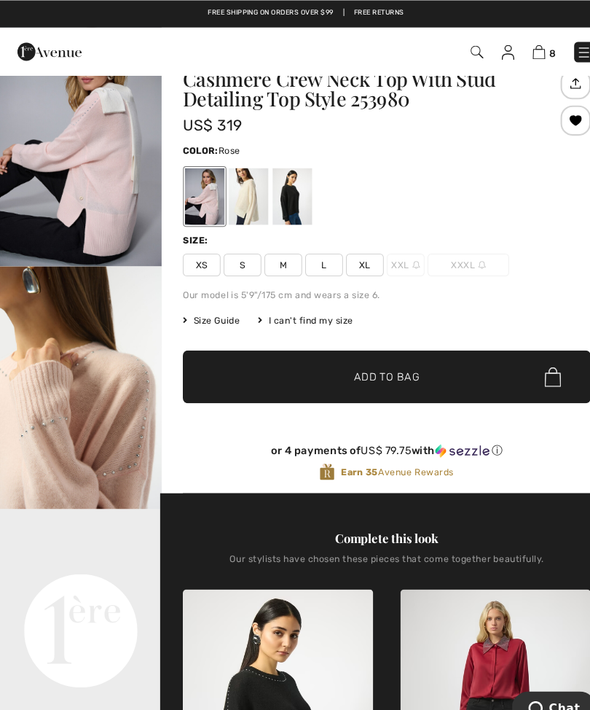
click at [203, 184] on div at bounding box center [198, 189] width 38 height 55
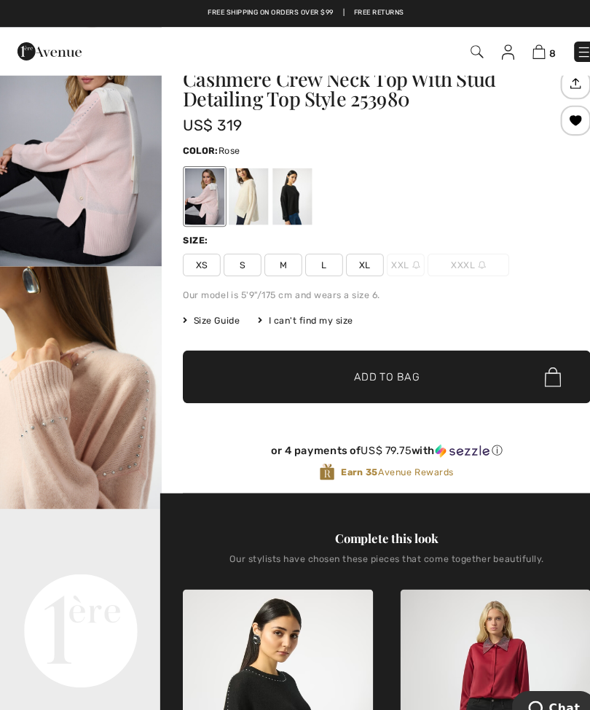
click at [117, 176] on img "1 / 6" at bounding box center [78, 140] width 156 height 234
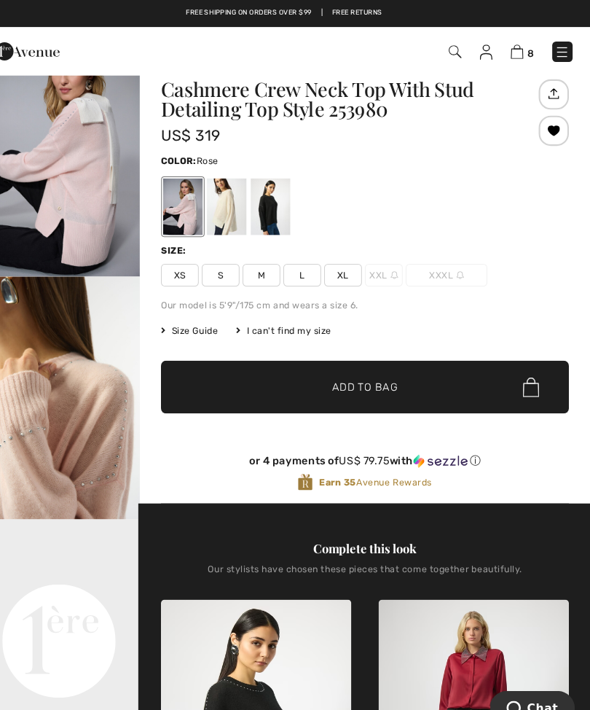
scroll to position [40, 0]
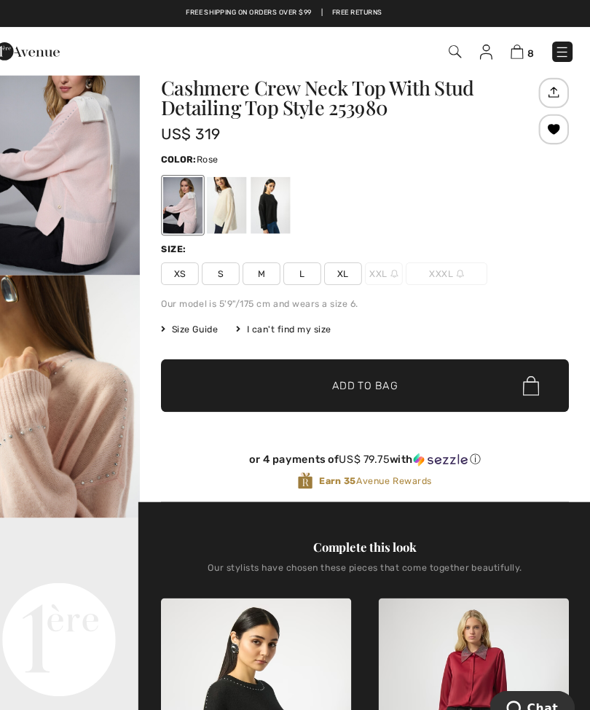
click at [216, 266] on span "S" at bounding box center [234, 264] width 36 height 22
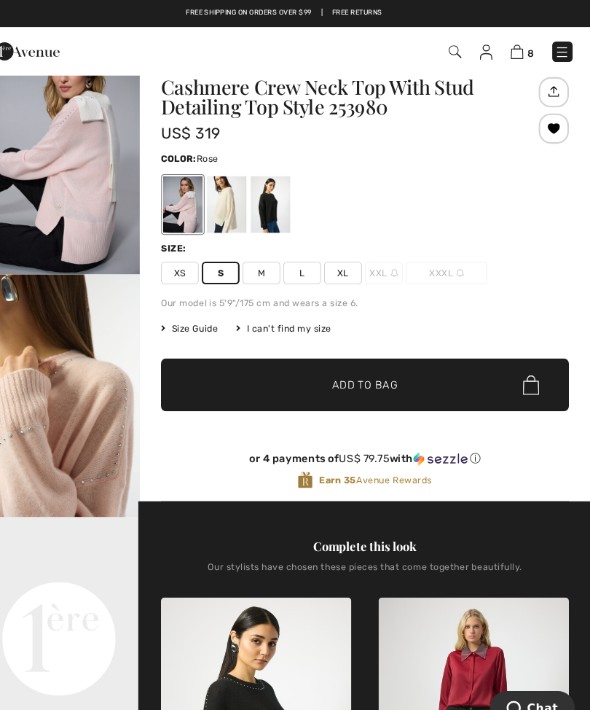
click at [307, 375] on span "✔ Added to Bag" at bounding box center [351, 371] width 89 height 15
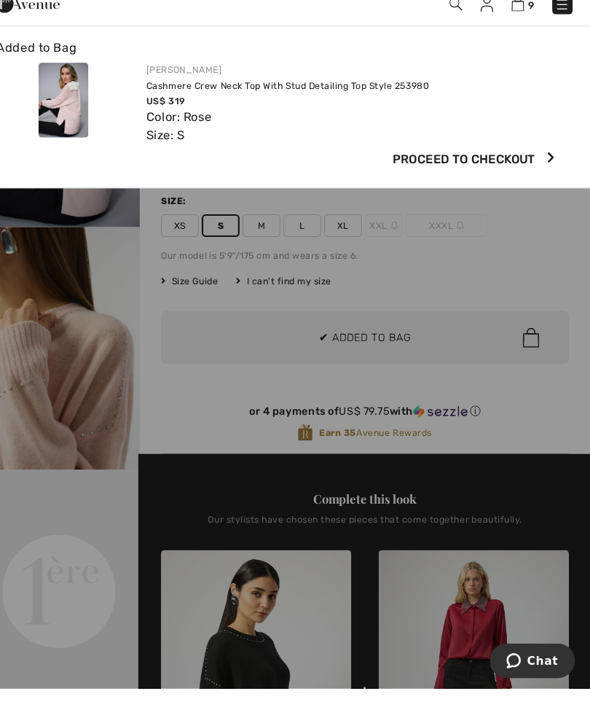
scroll to position [61, 0]
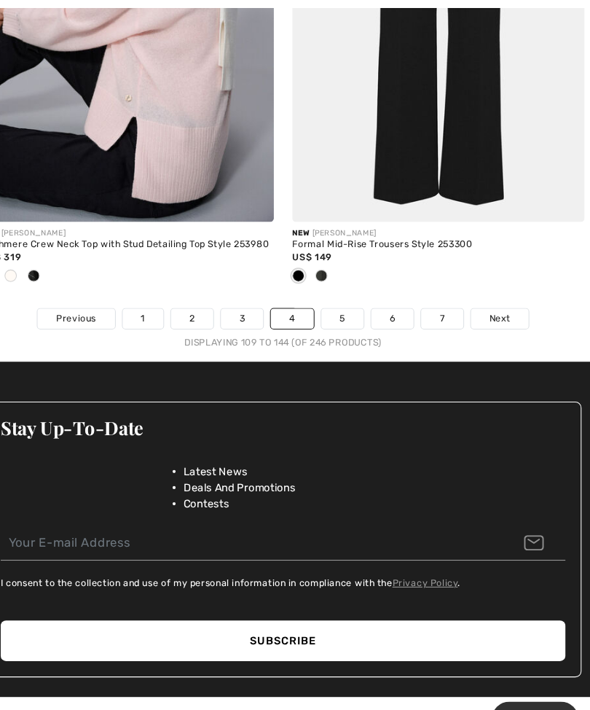
scroll to position [8818, 0]
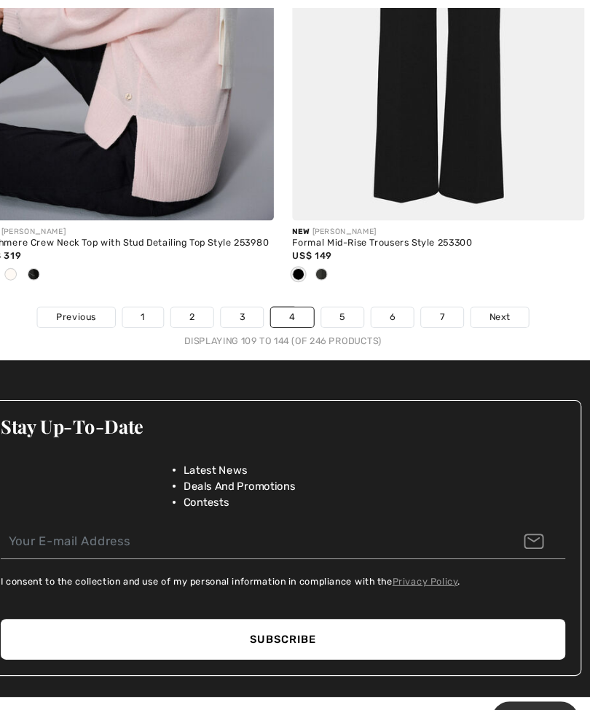
click at [332, 292] on link "5" at bounding box center [352, 301] width 40 height 19
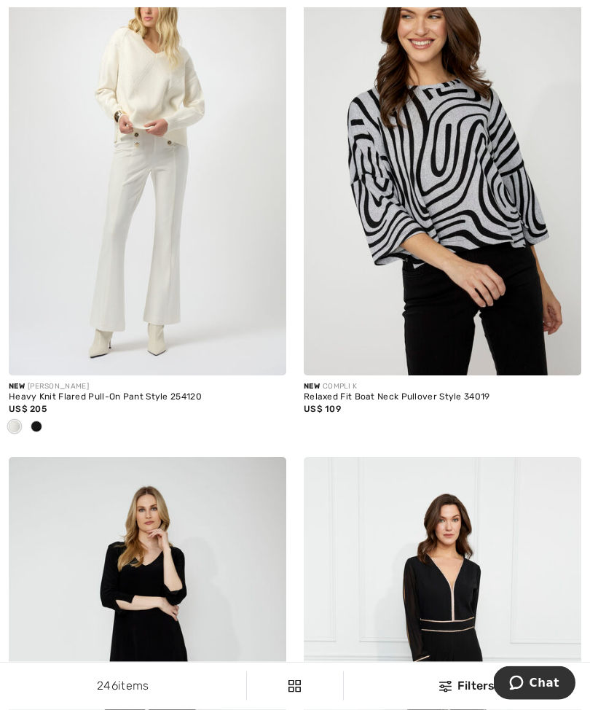
scroll to position [707, 0]
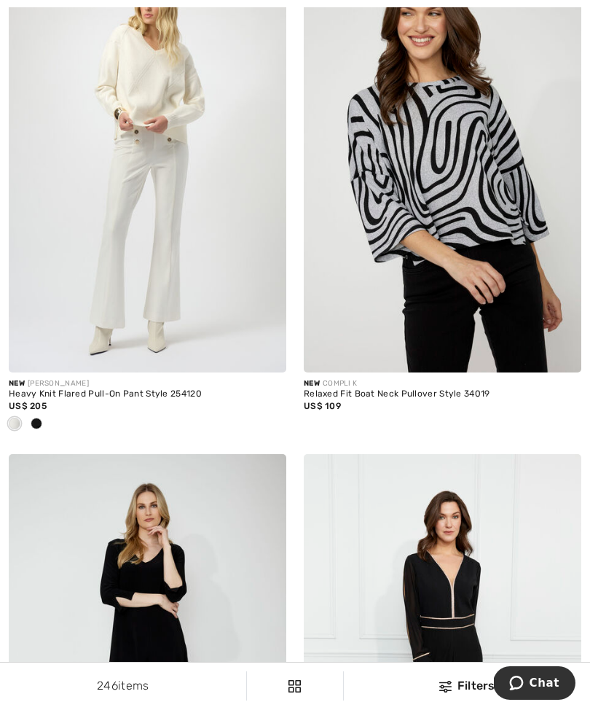
click at [42, 421] on span at bounding box center [37, 424] width 12 height 12
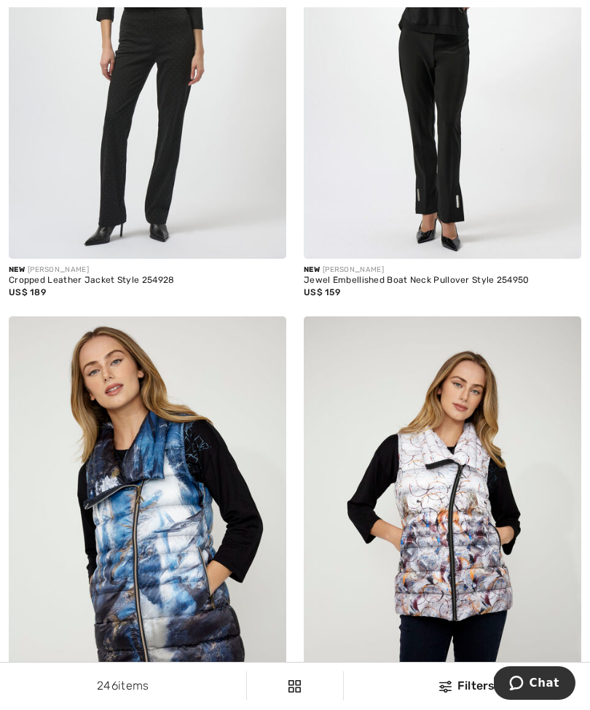
scroll to position [7400, 0]
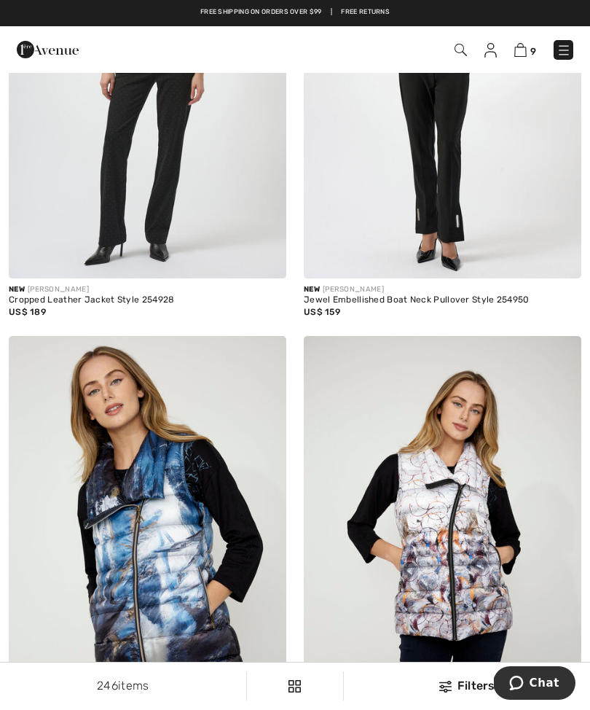
click at [439, 176] on img at bounding box center [443, 70] width 278 height 417
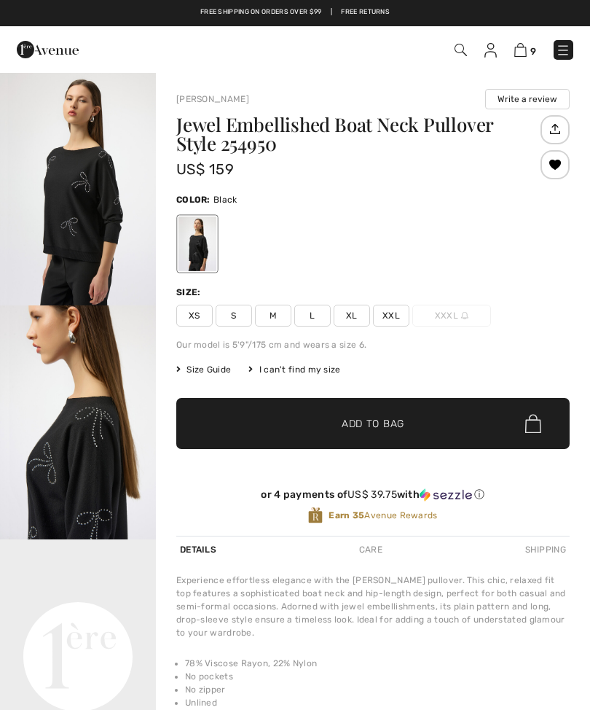
checkbox input "true"
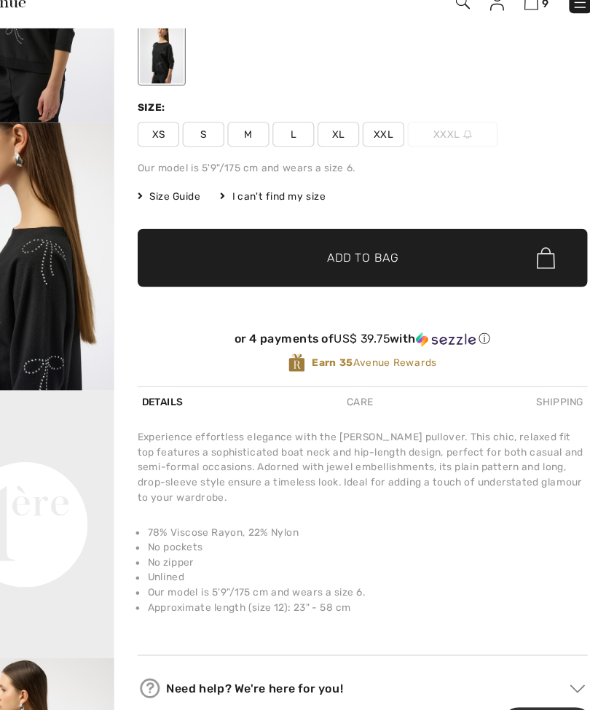
scroll to position [152, 0]
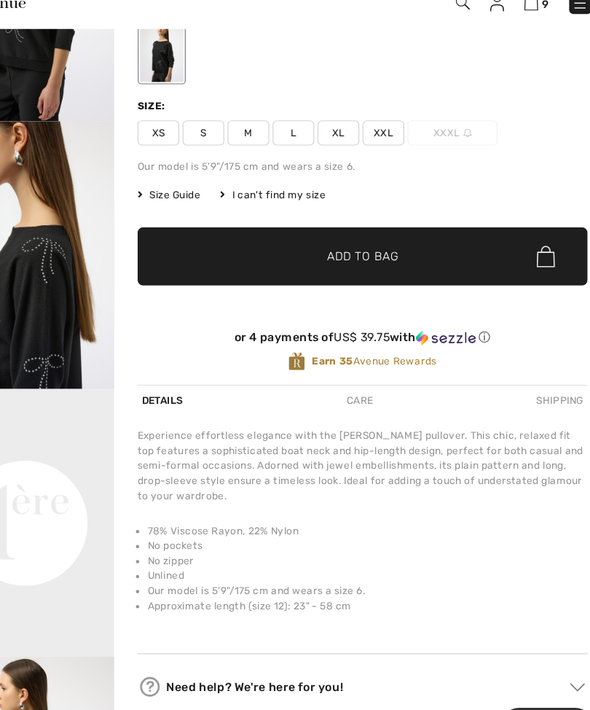
click at [255, 153] on span "M" at bounding box center [273, 164] width 36 height 22
click at [307, 265] on span "✔ Added to Bag" at bounding box center [351, 272] width 89 height 15
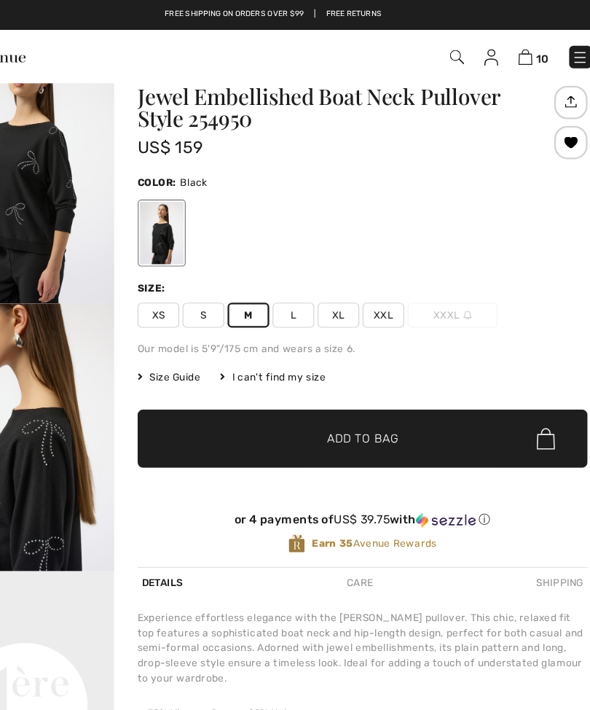
scroll to position [0, 0]
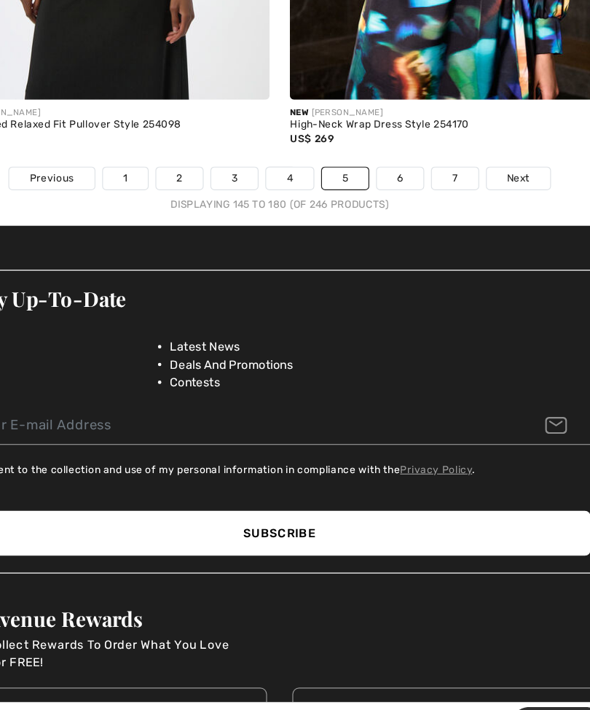
scroll to position [8958, 0]
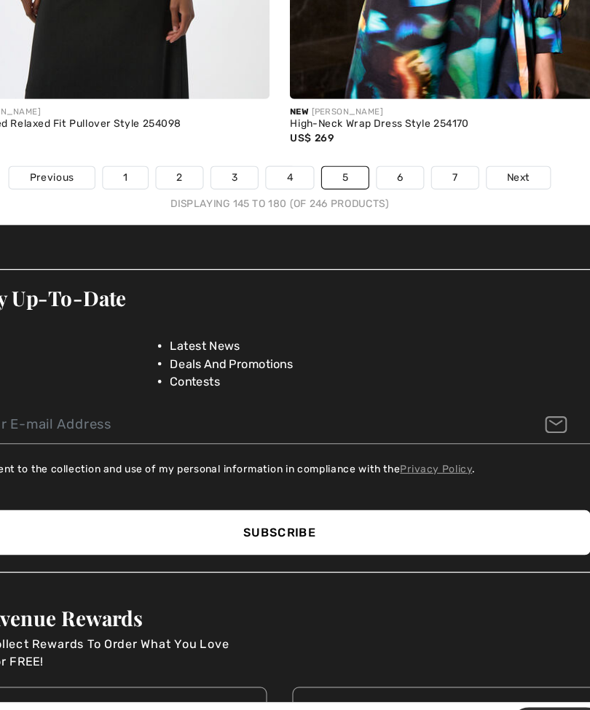
click at [379, 200] on link "6" at bounding box center [399, 209] width 40 height 19
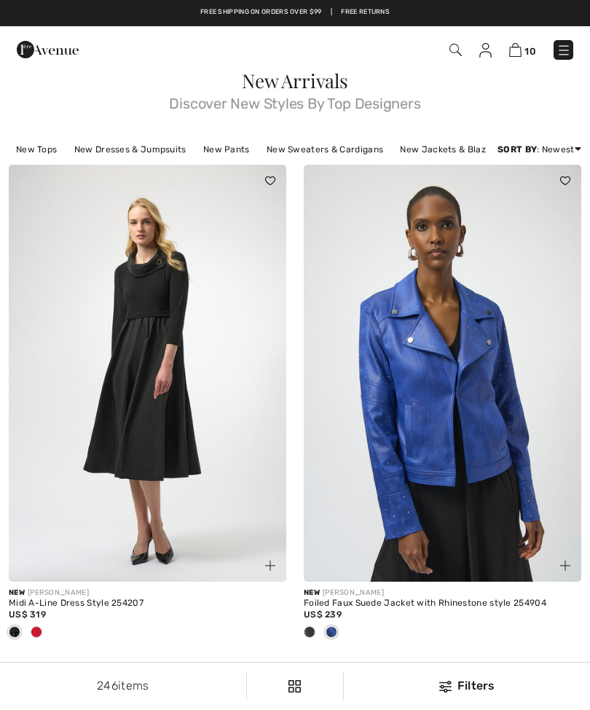
checkbox input "true"
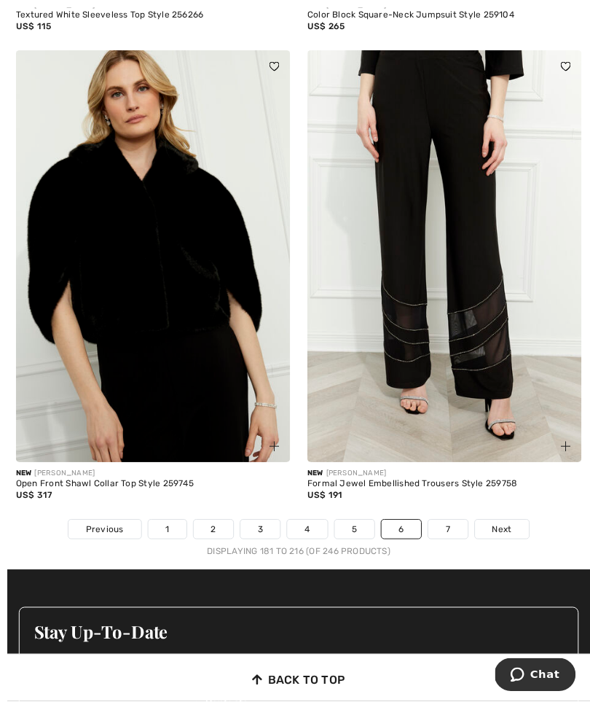
scroll to position [8566, 0]
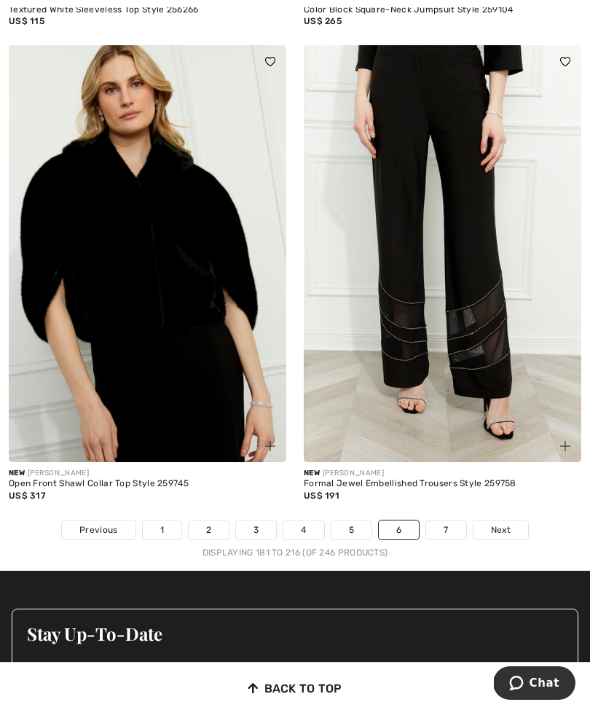
click at [503, 528] on link "Next" at bounding box center [501, 529] width 55 height 19
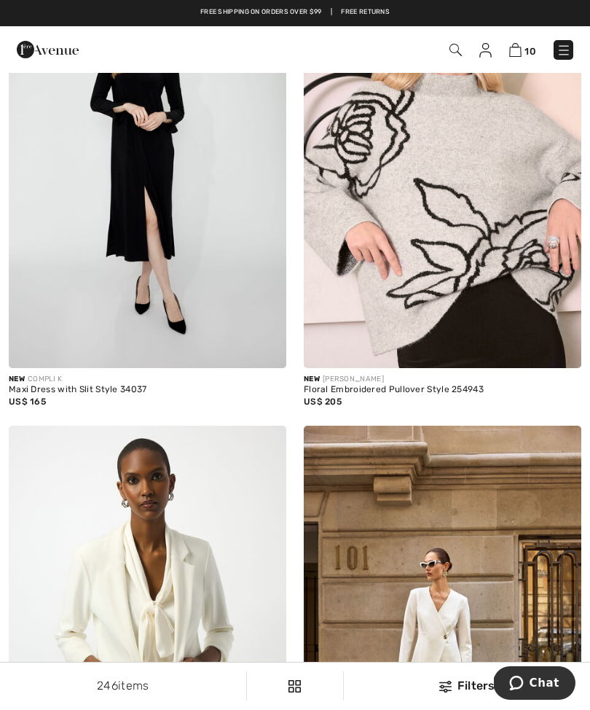
scroll to position [6669, 0]
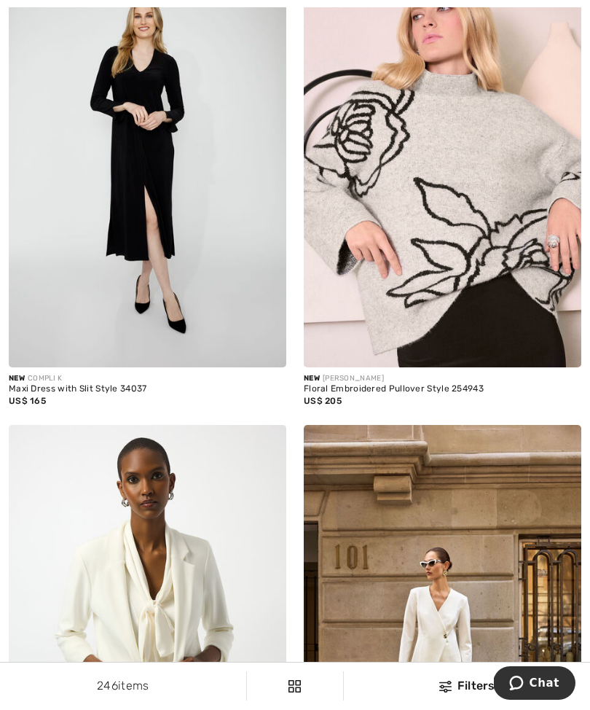
click at [469, 158] on img at bounding box center [443, 158] width 278 height 417
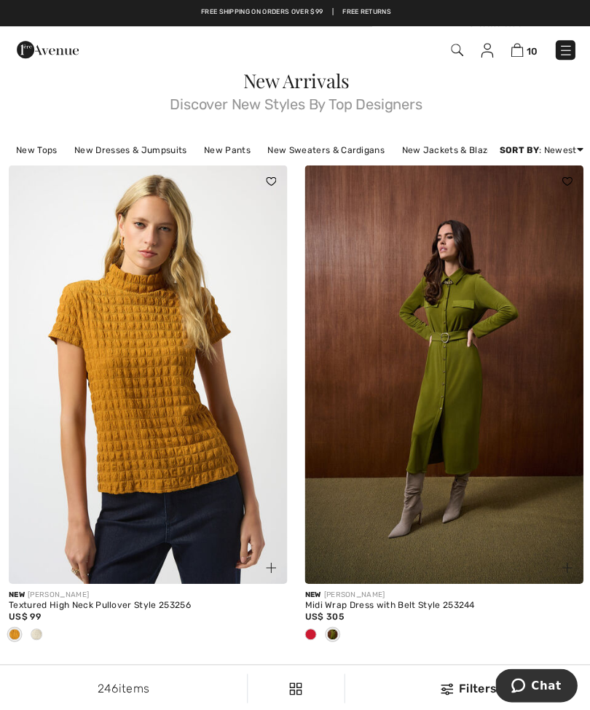
click at [514, 63] on div "10 Checkout" at bounding box center [415, 50] width 337 height 30
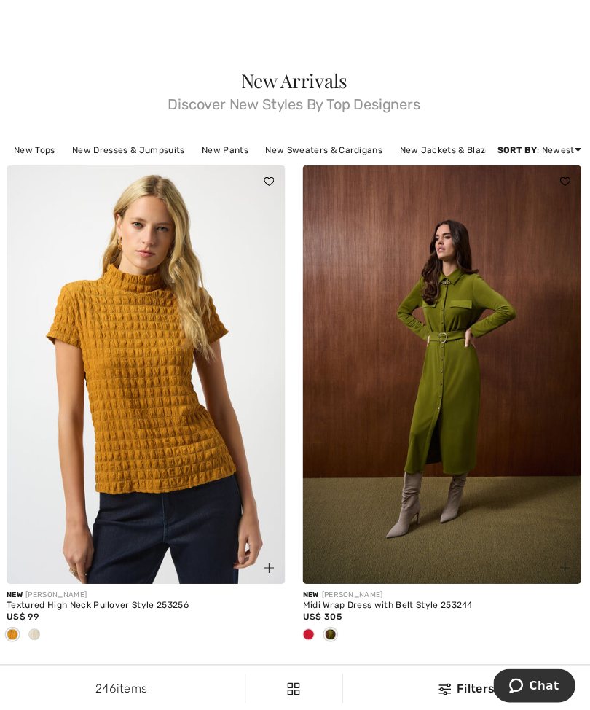
click at [517, 36] on div at bounding box center [295, 35] width 590 height 71
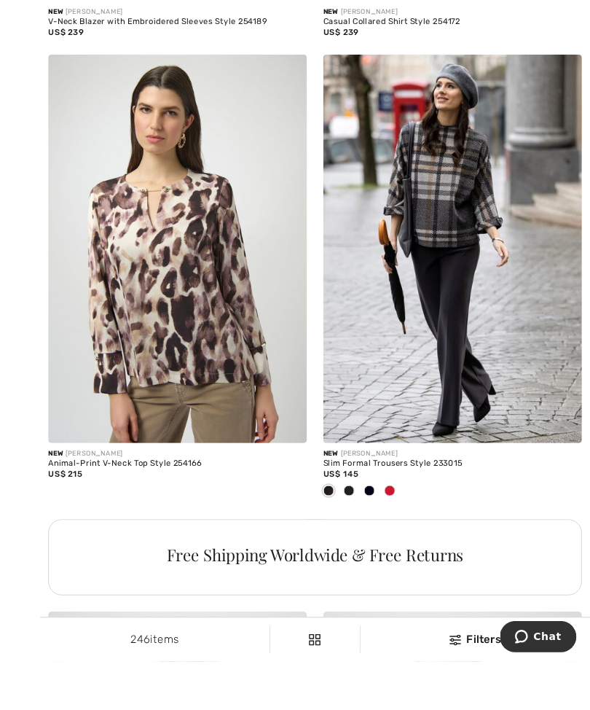
scroll to position [2612, 0]
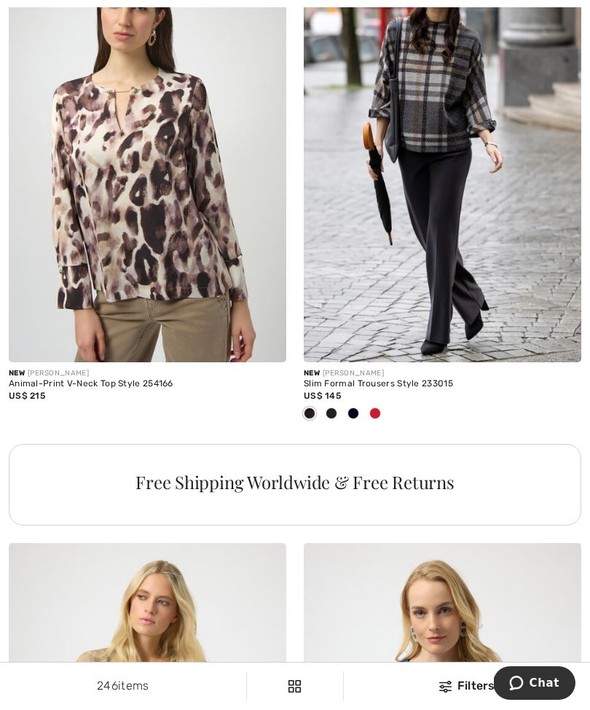
click at [377, 409] on span at bounding box center [375, 413] width 12 height 12
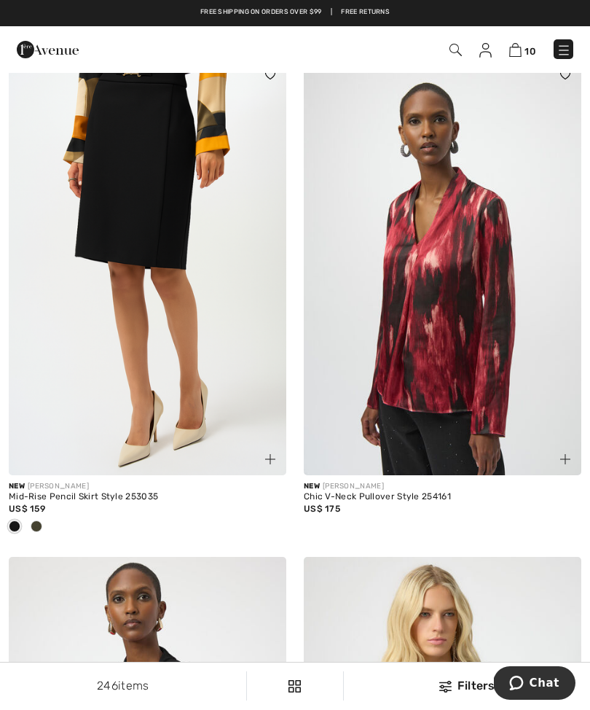
scroll to position [4049, 0]
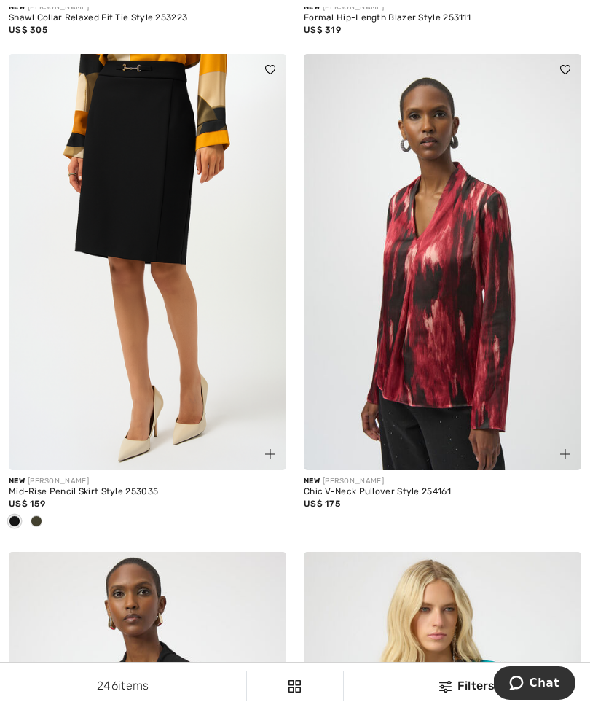
click at [243, 312] on img at bounding box center [148, 262] width 278 height 417
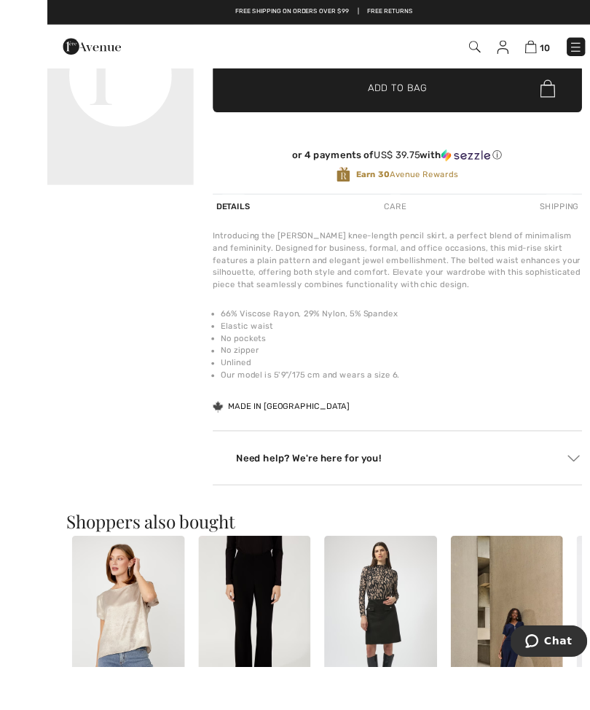
scroll to position [7, 0]
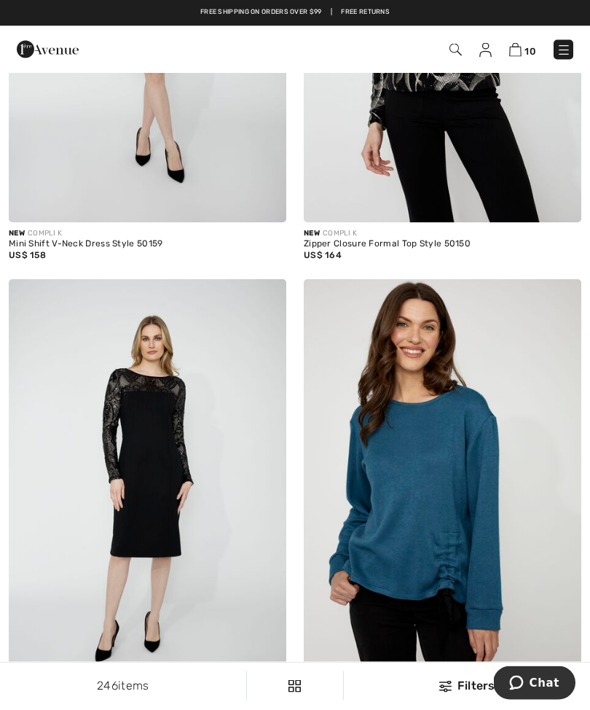
scroll to position [5293, 0]
click at [520, 48] on img at bounding box center [515, 50] width 12 height 14
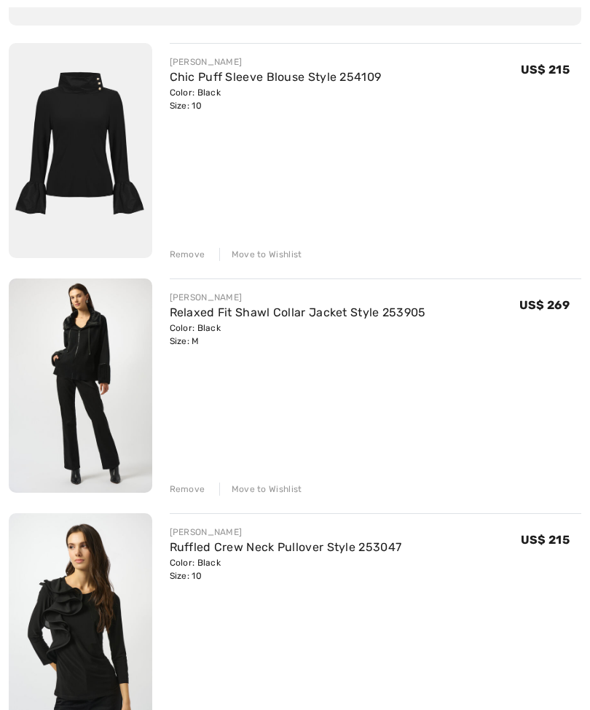
scroll to position [187, 0]
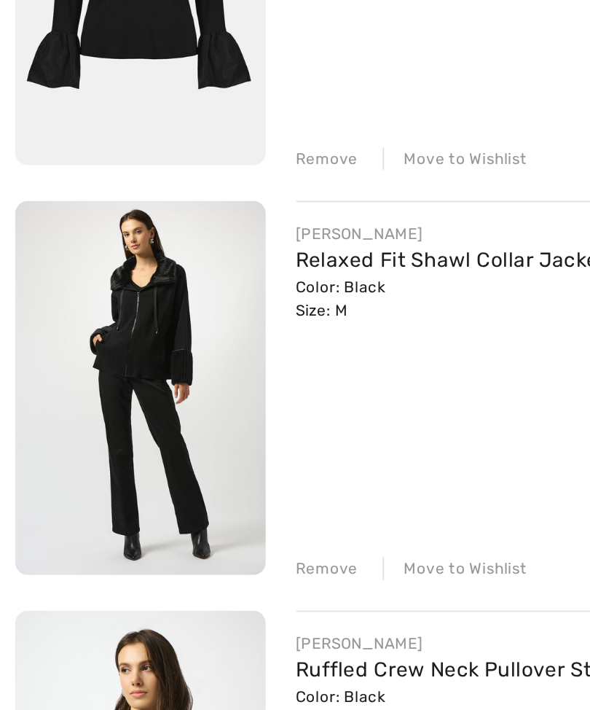
click at [120, 264] on img at bounding box center [81, 371] width 144 height 214
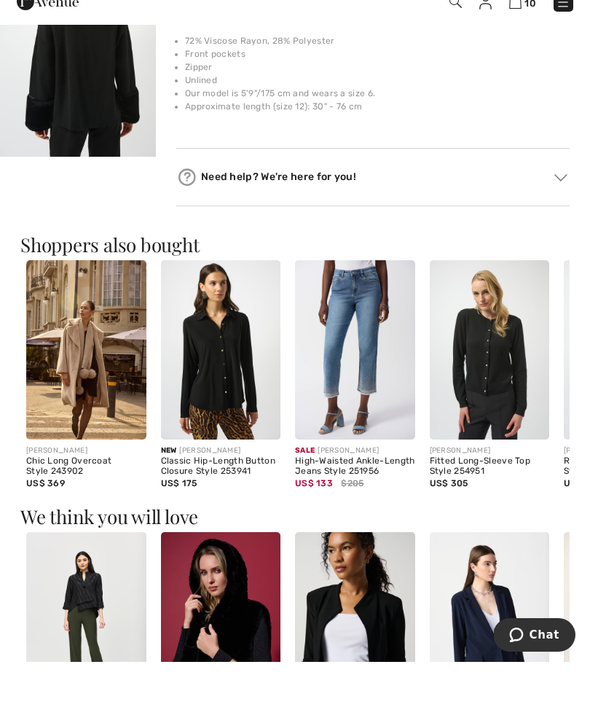
scroll to position [1084, 0]
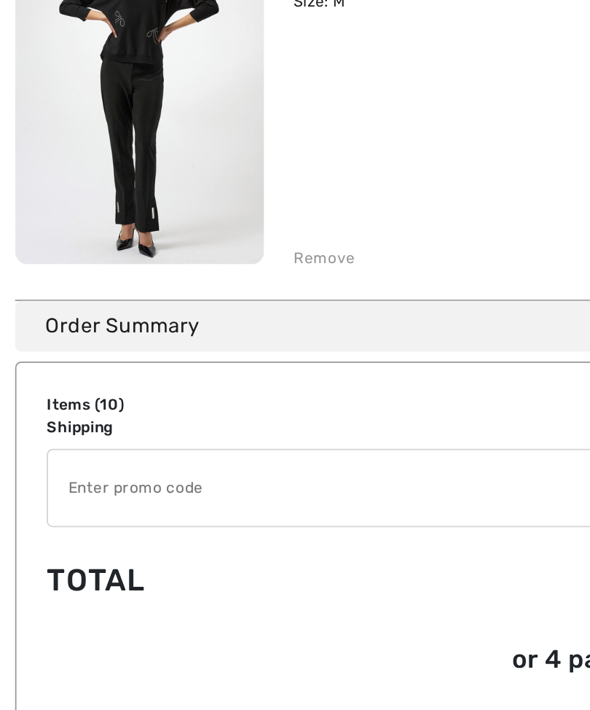
scroll to position [2120, 0]
